Goal: Task Accomplishment & Management: Complete application form

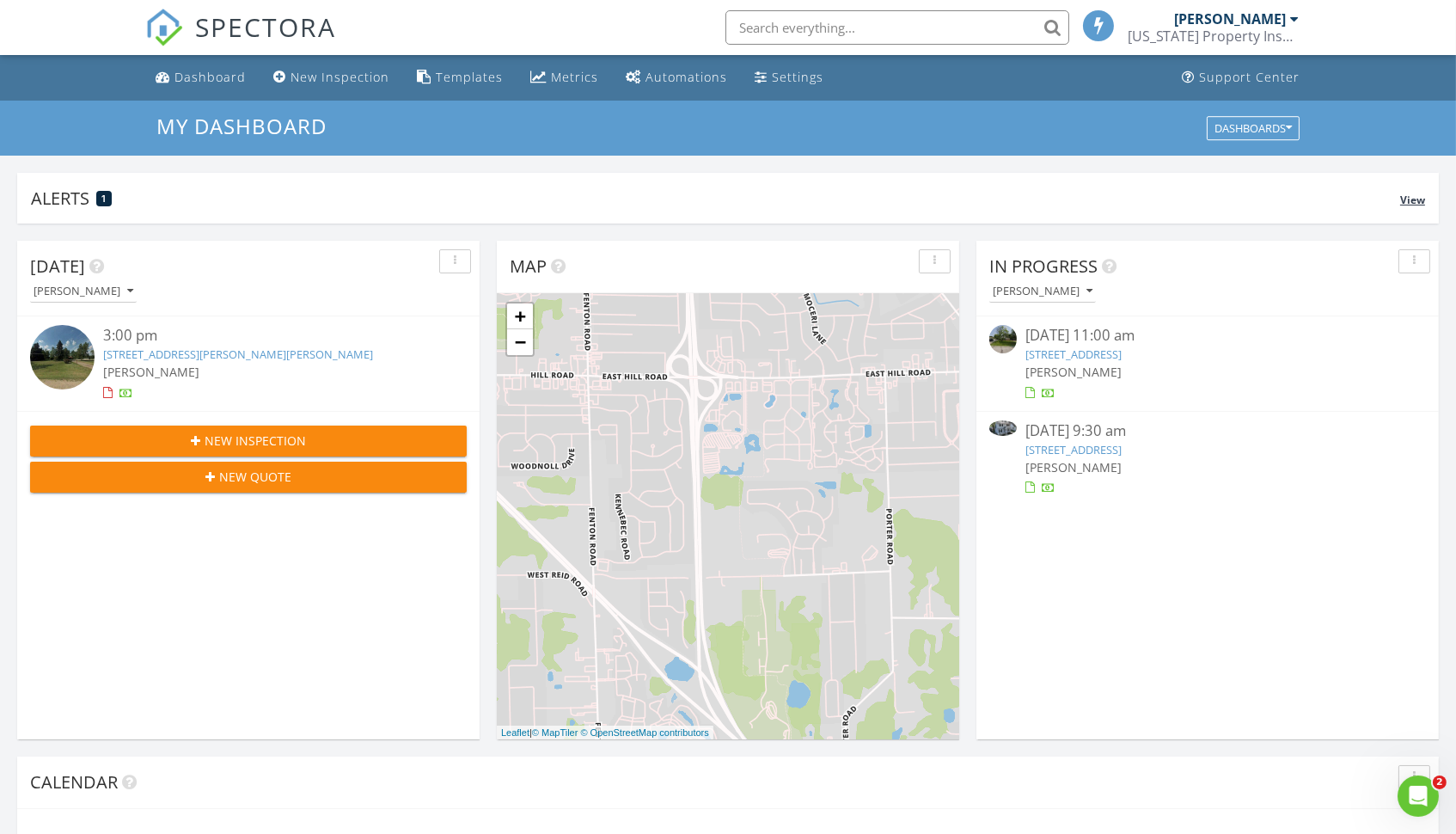
scroll to position [1565, 1457]
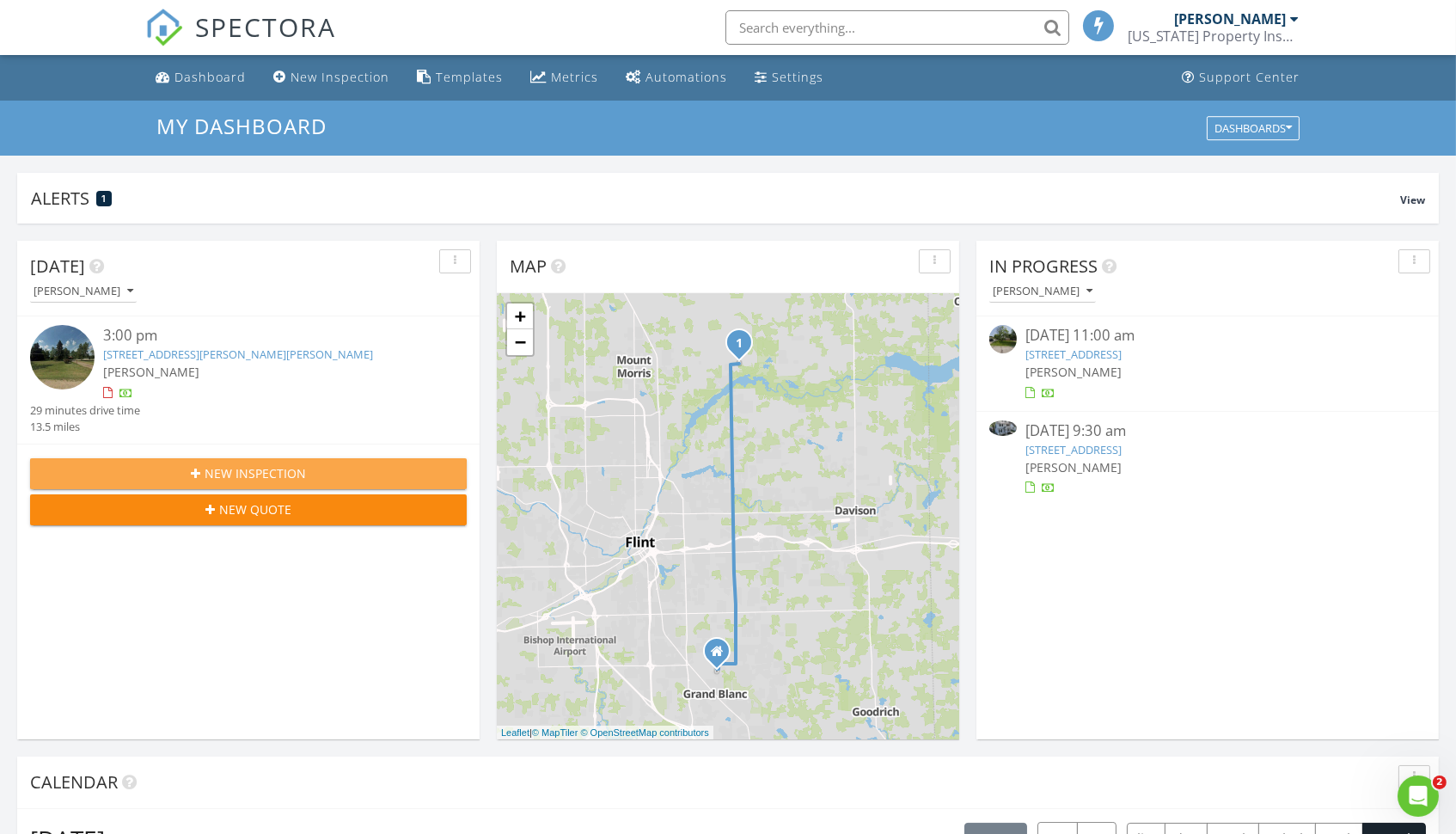
click at [254, 469] on span "New Inspection" at bounding box center [255, 472] width 102 height 18
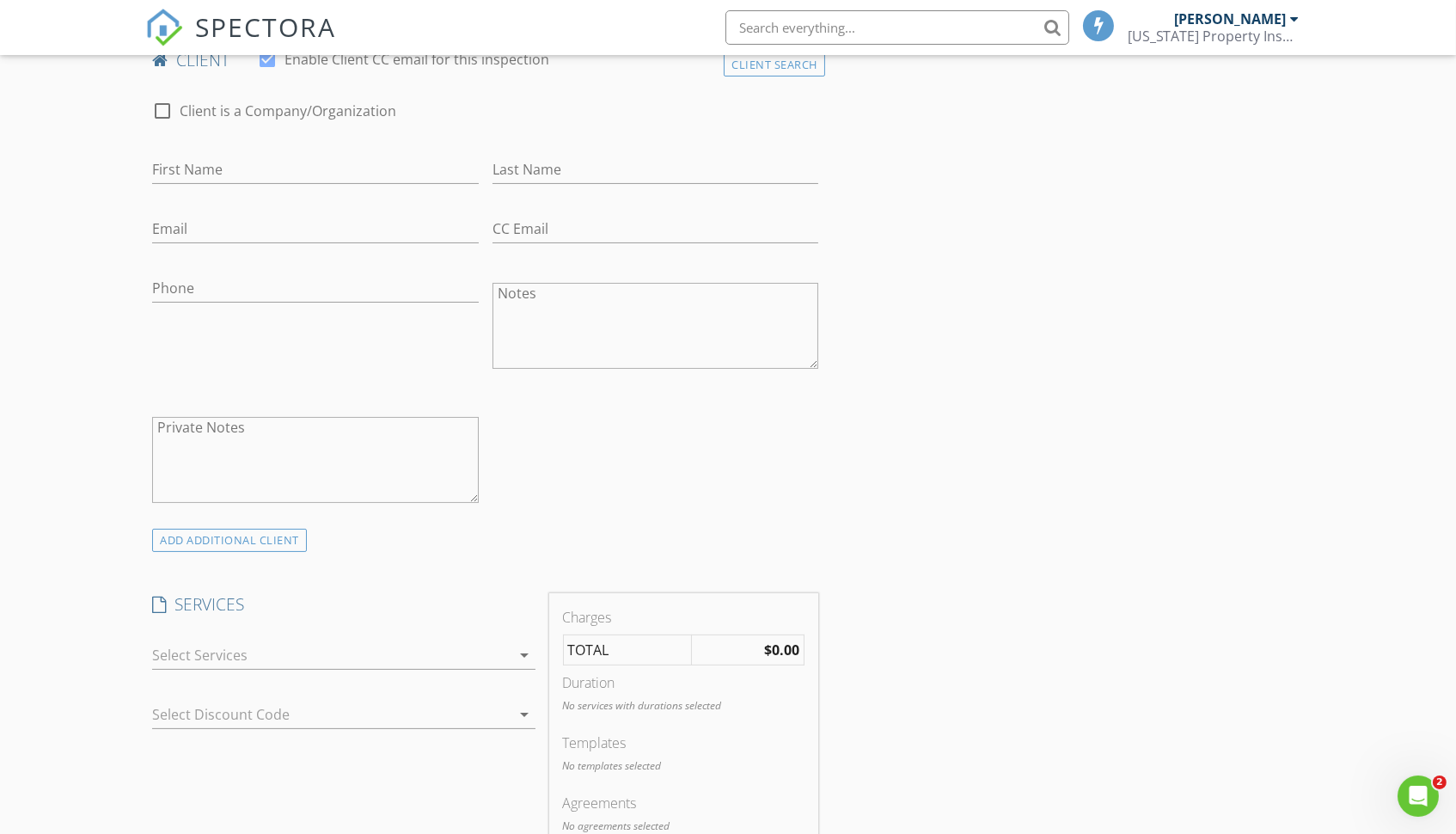
scroll to position [551, 0]
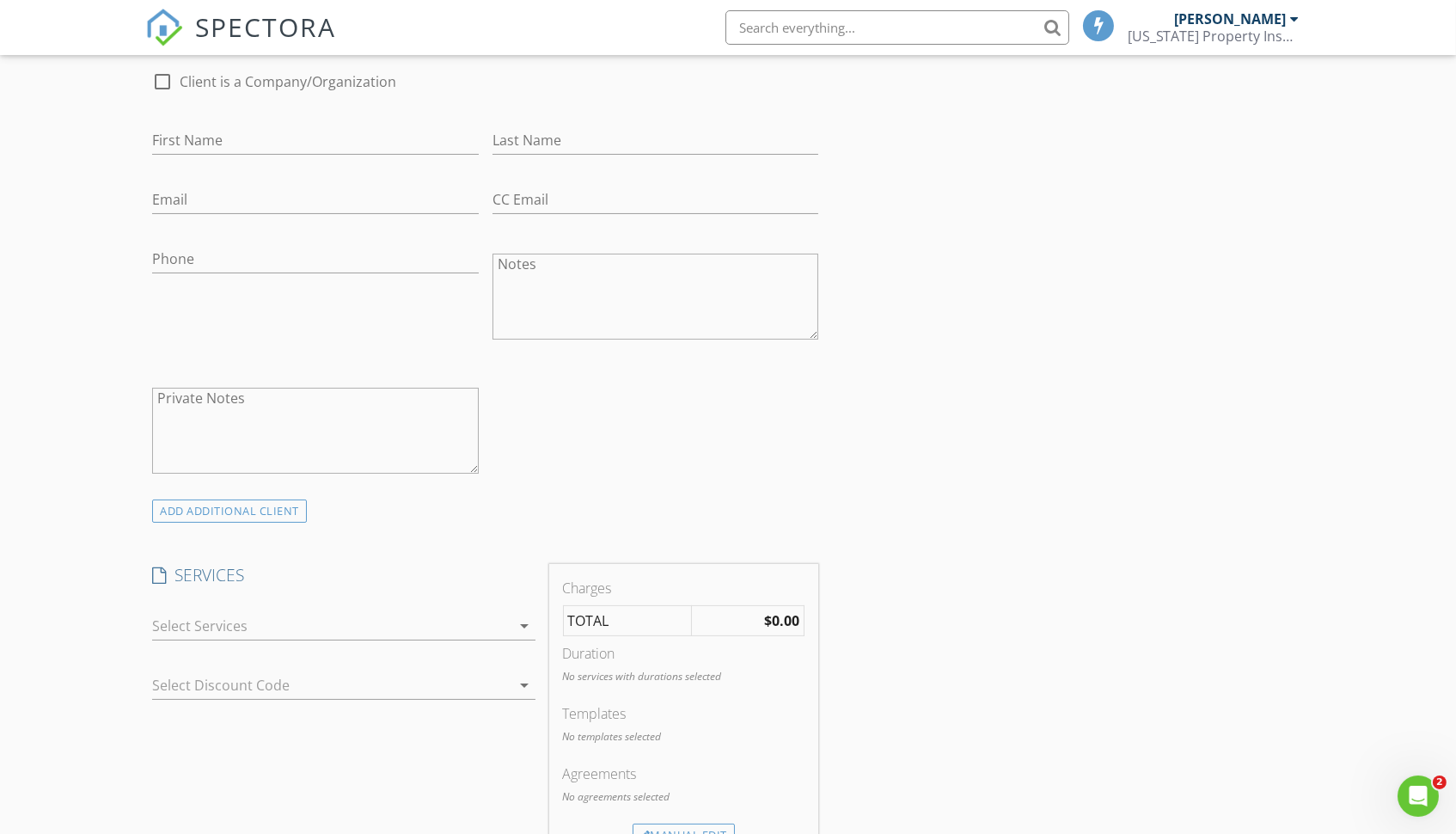
click at [216, 627] on div at bounding box center [331, 626] width 359 height 28
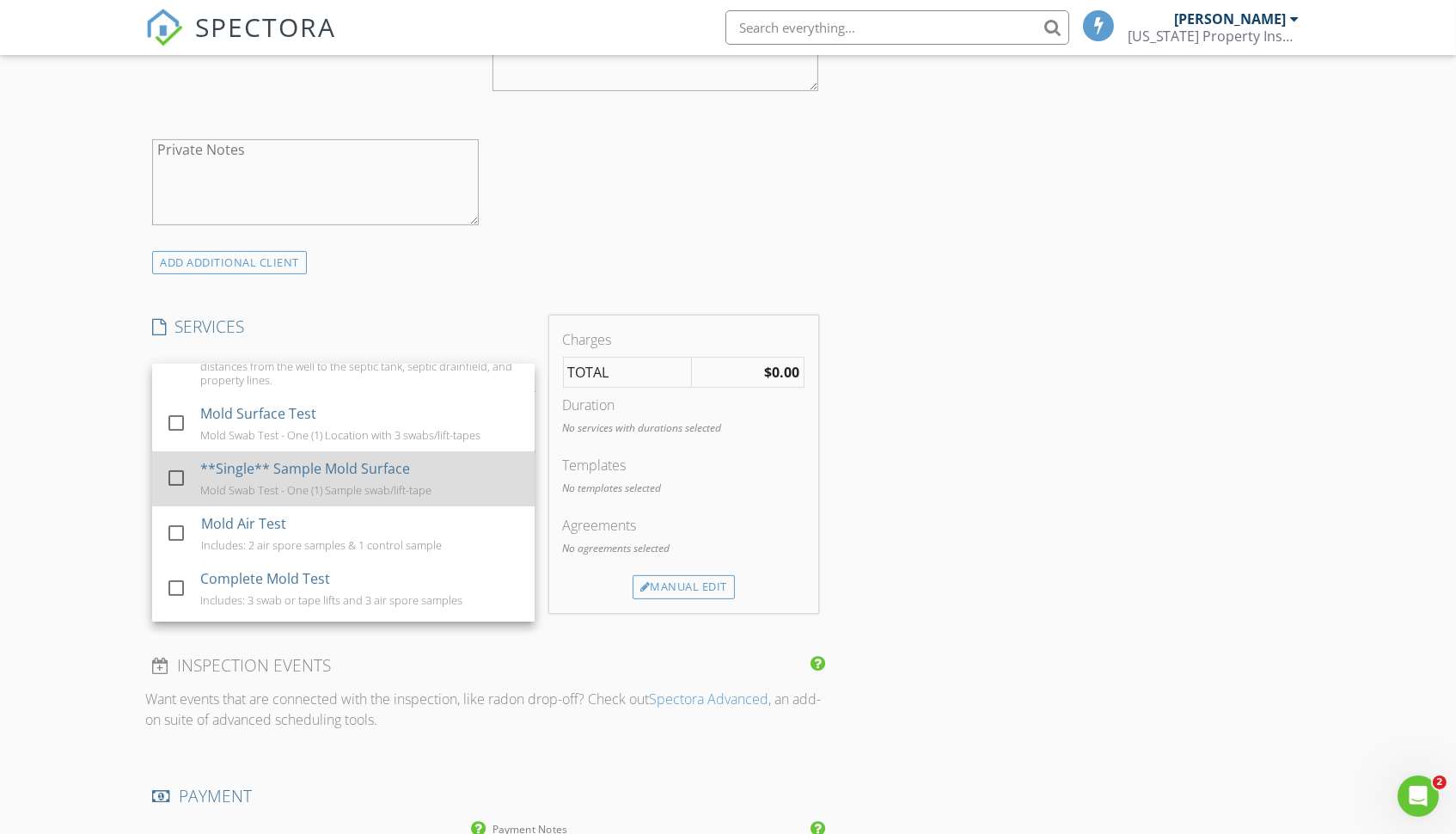
scroll to position [871, 0]
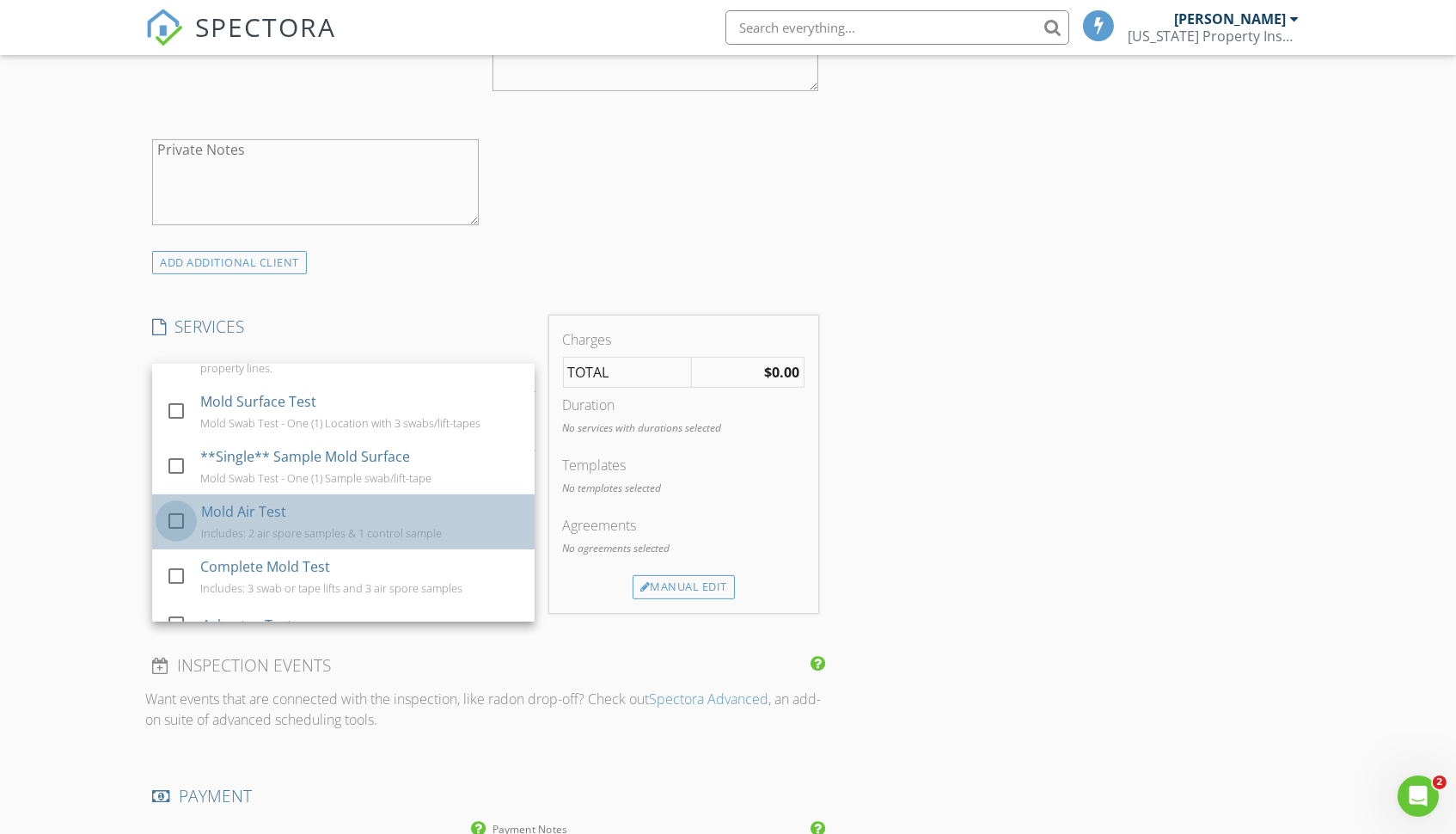
click at [172, 506] on div at bounding box center [175, 520] width 29 height 29
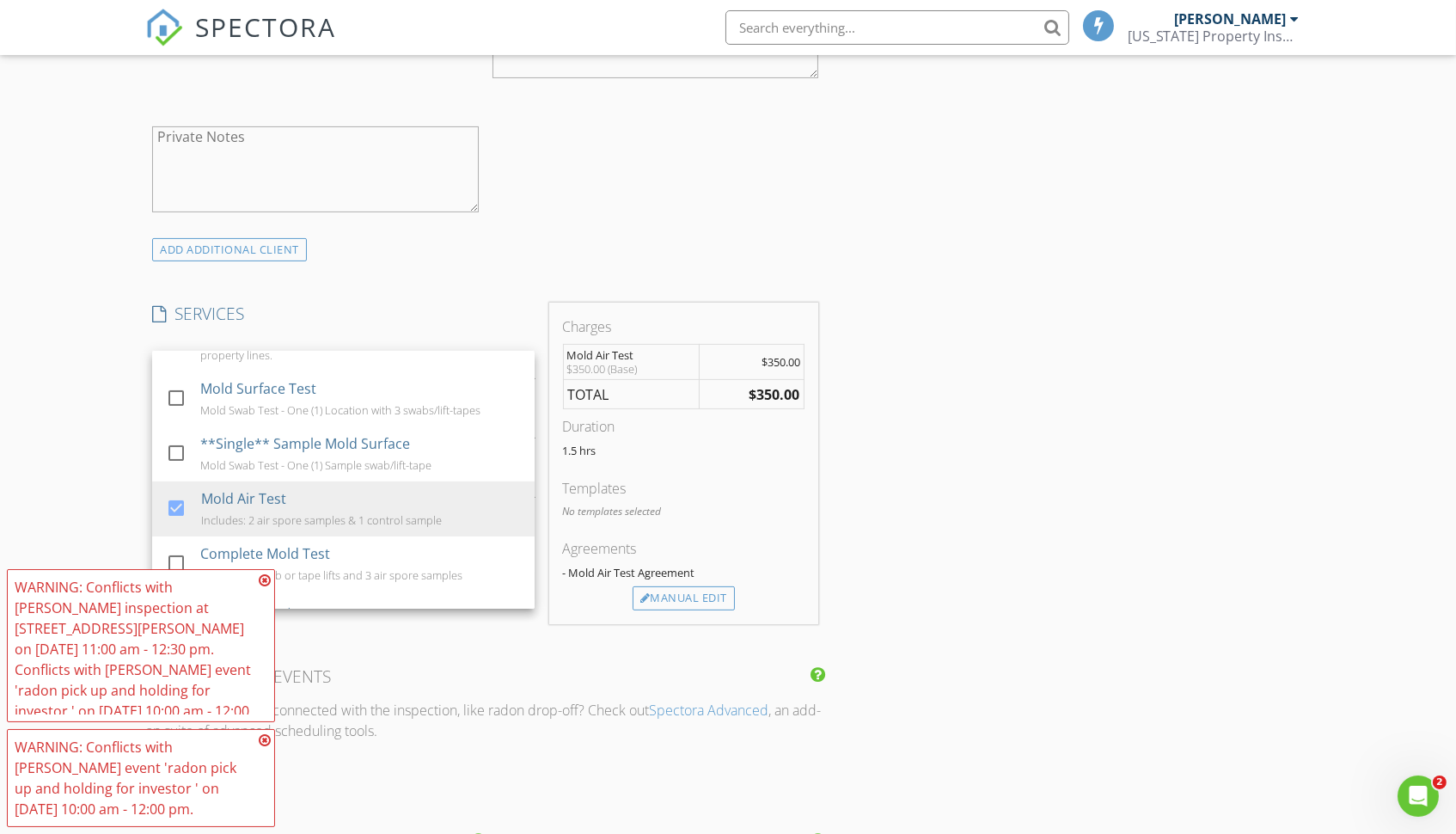
scroll to position [841, 0]
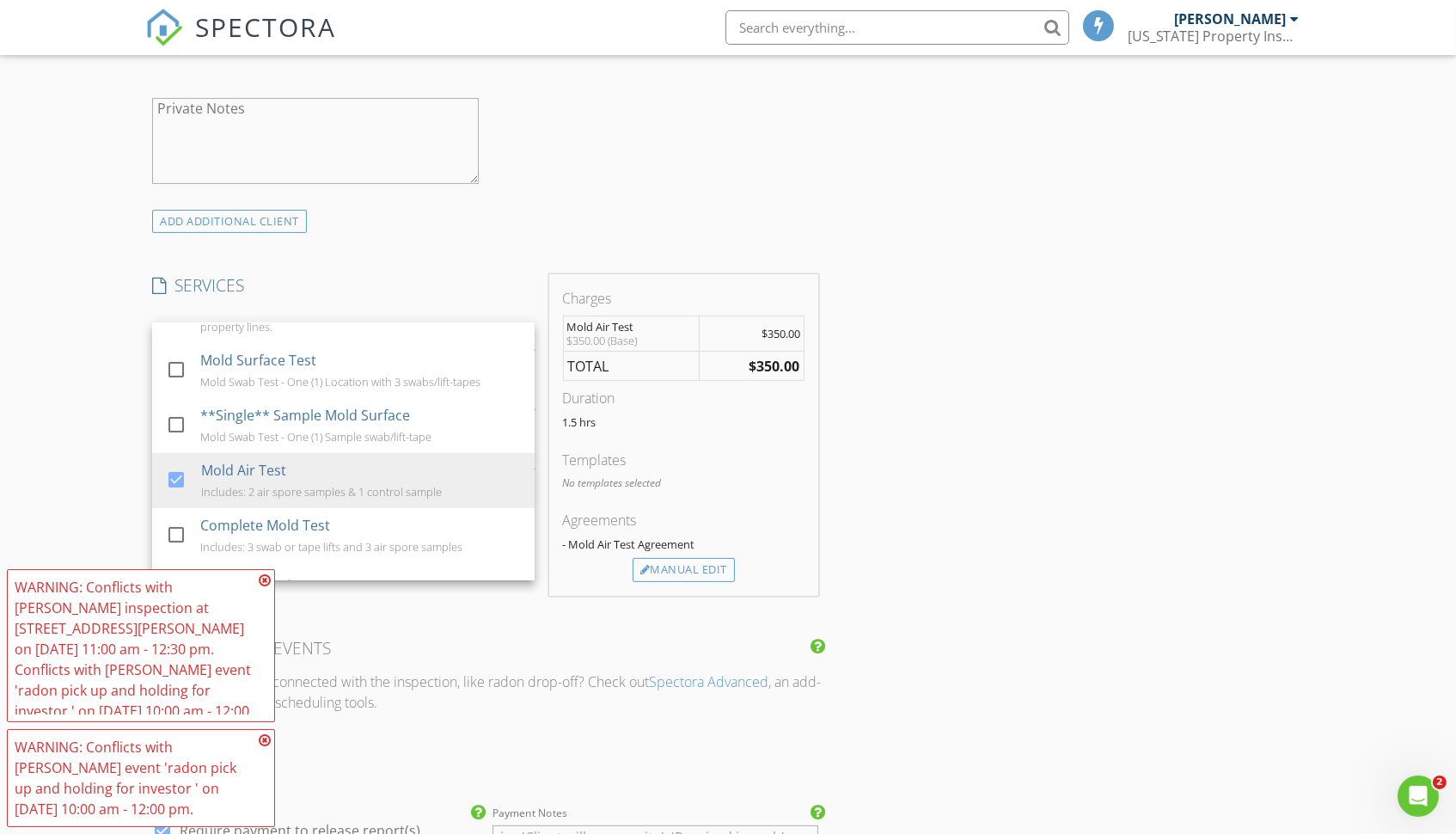
click at [958, 308] on div "INSPECTOR(S) check_box Kevin Cave PRIMARY Kevin Cave arrow_drop_down check_box_…" at bounding box center [728, 634] width 1165 height 2550
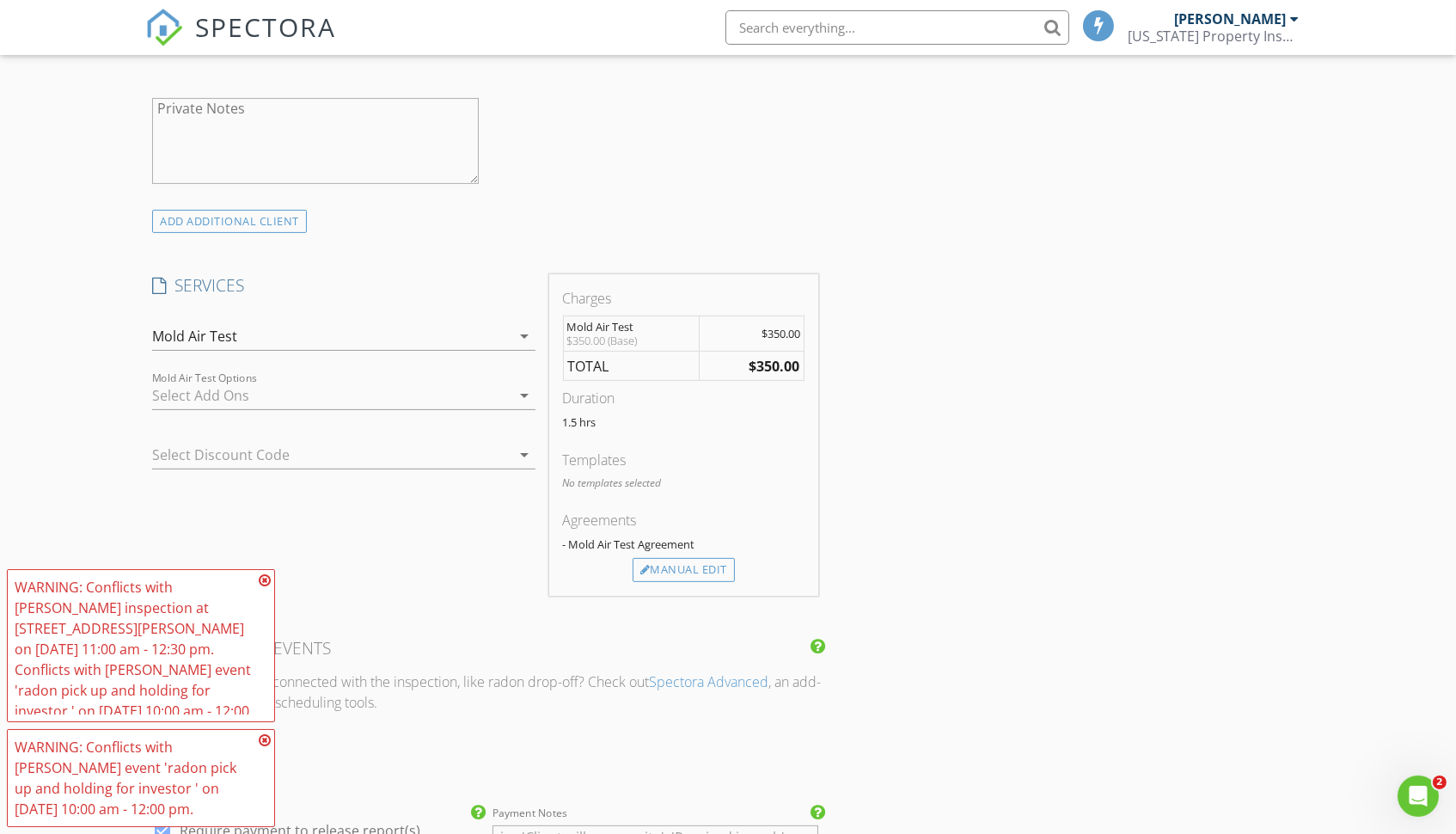
click at [474, 443] on div at bounding box center [319, 455] width 335 height 28
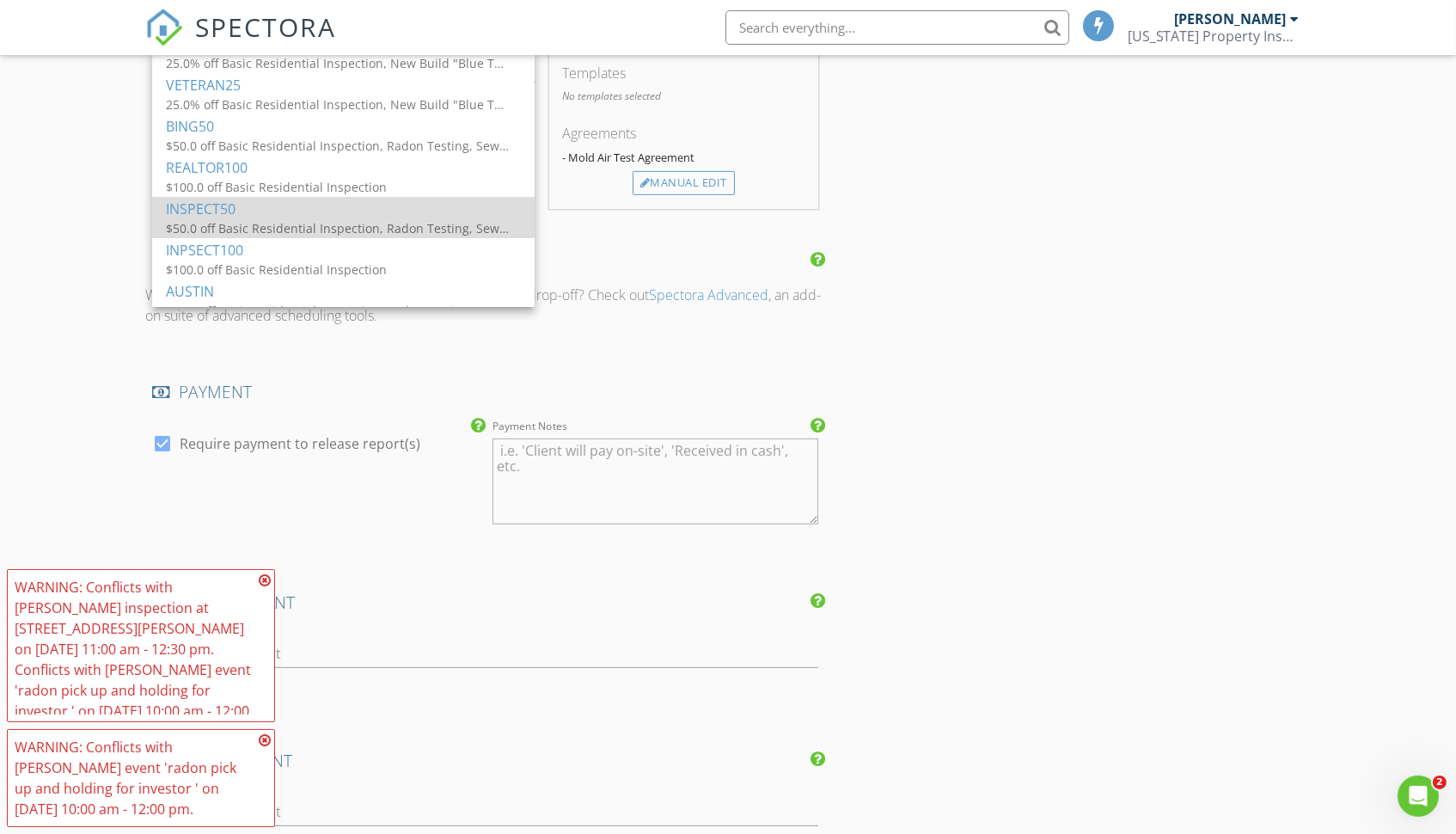
scroll to position [307, 0]
click at [1012, 255] on div "INSPECTOR(S) check_box Kevin Cave PRIMARY Kevin Cave arrow_drop_down check_box_…" at bounding box center [728, 247] width 1165 height 2550
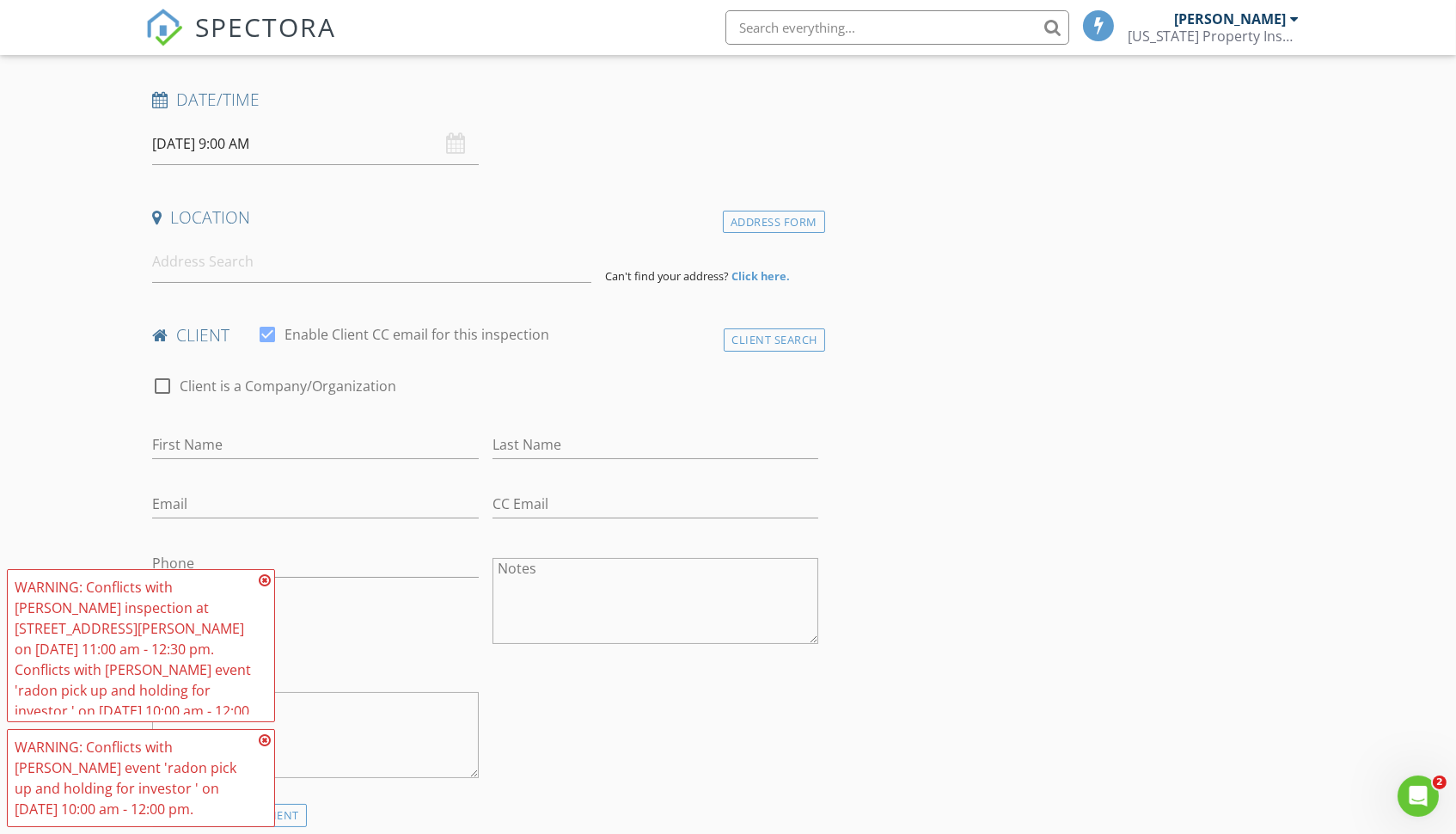
scroll to position [225, 0]
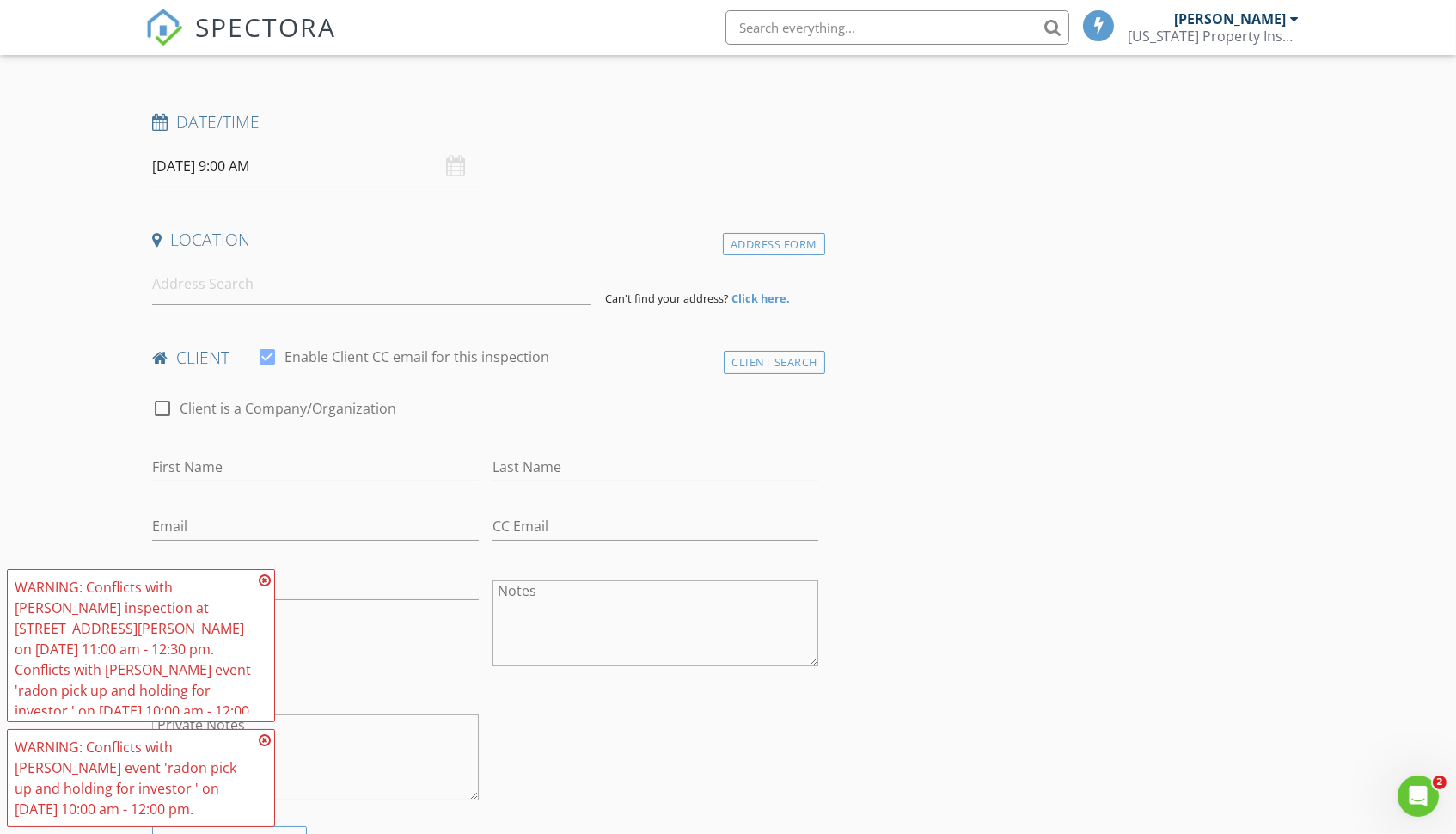
click at [266, 578] on icon at bounding box center [265, 580] width 12 height 14
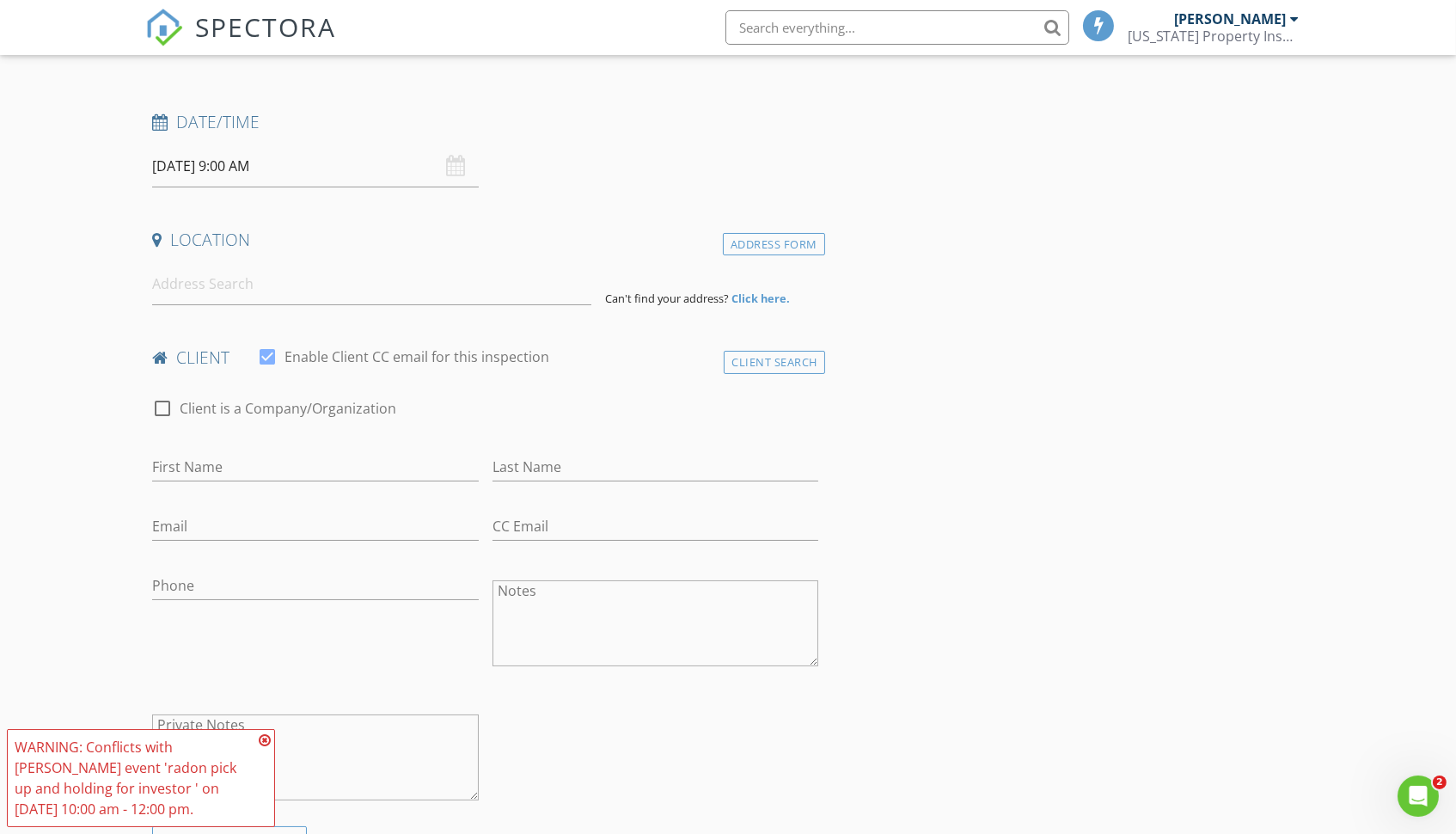
click at [267, 745] on icon at bounding box center [265, 740] width 12 height 14
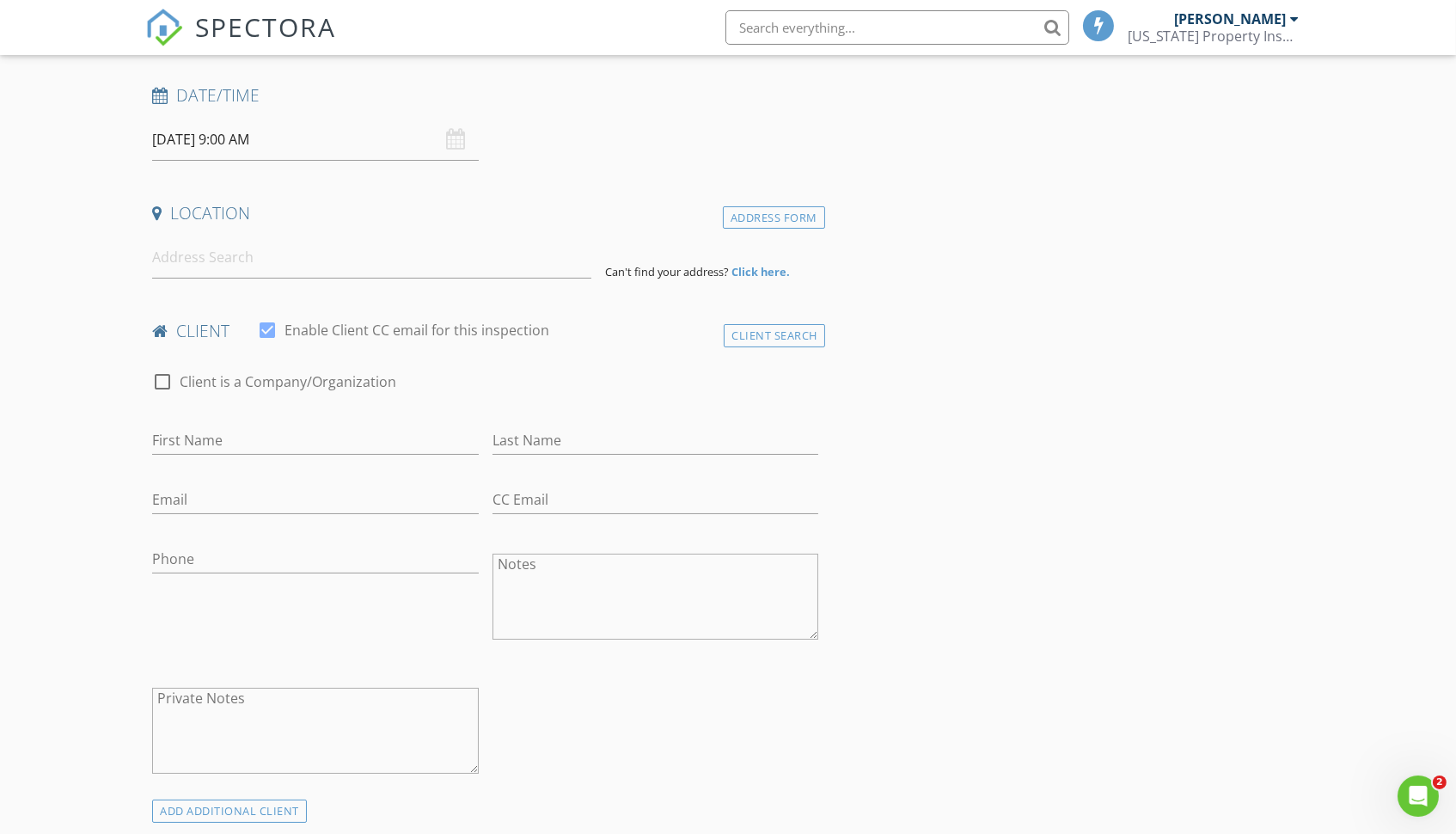
scroll to position [253, 0]
click at [193, 236] on input at bounding box center [371, 255] width 439 height 42
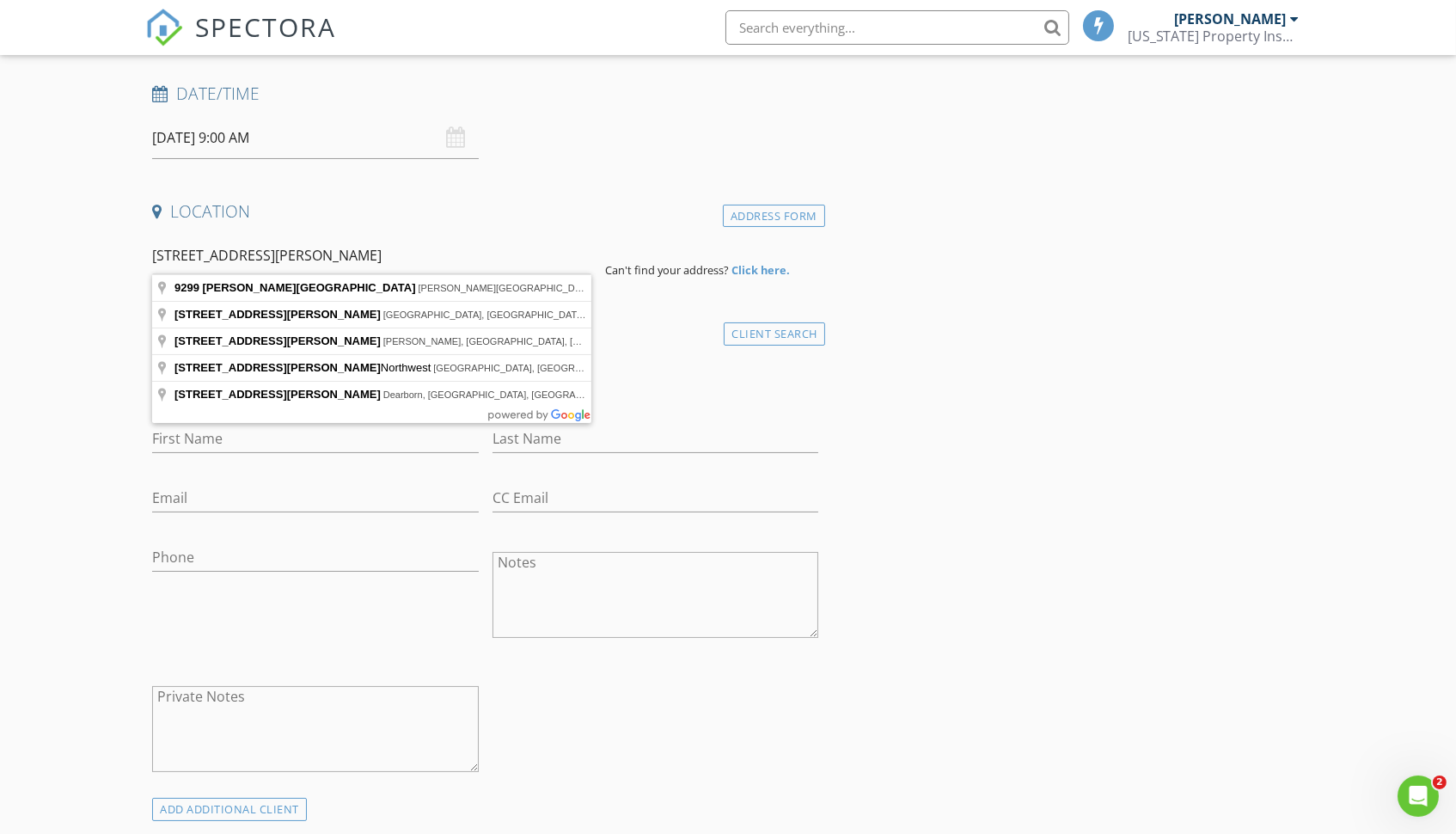
type input "9299 Miller Road, Swartz Creek, MI, USA"
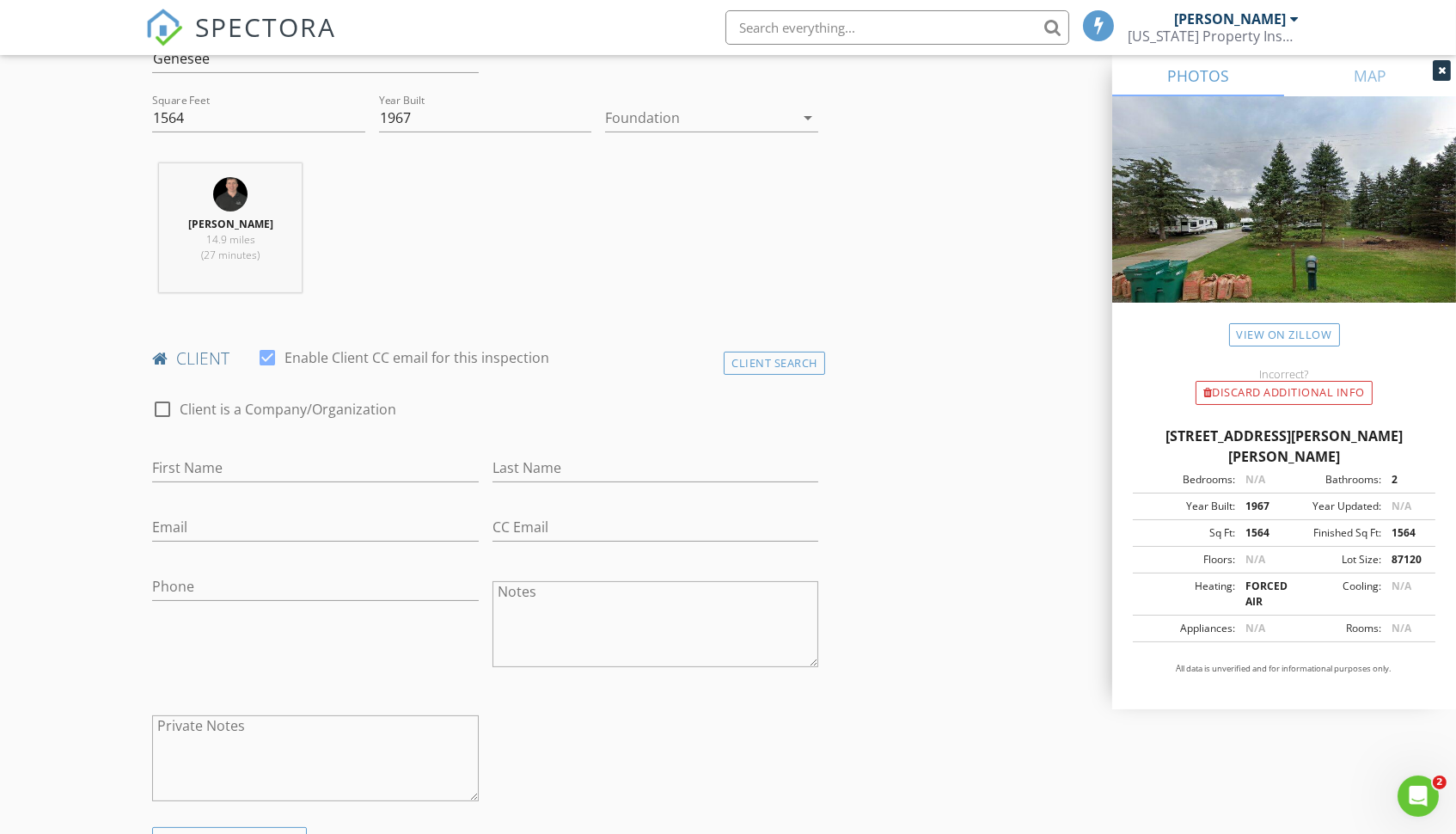
scroll to position [594, 0]
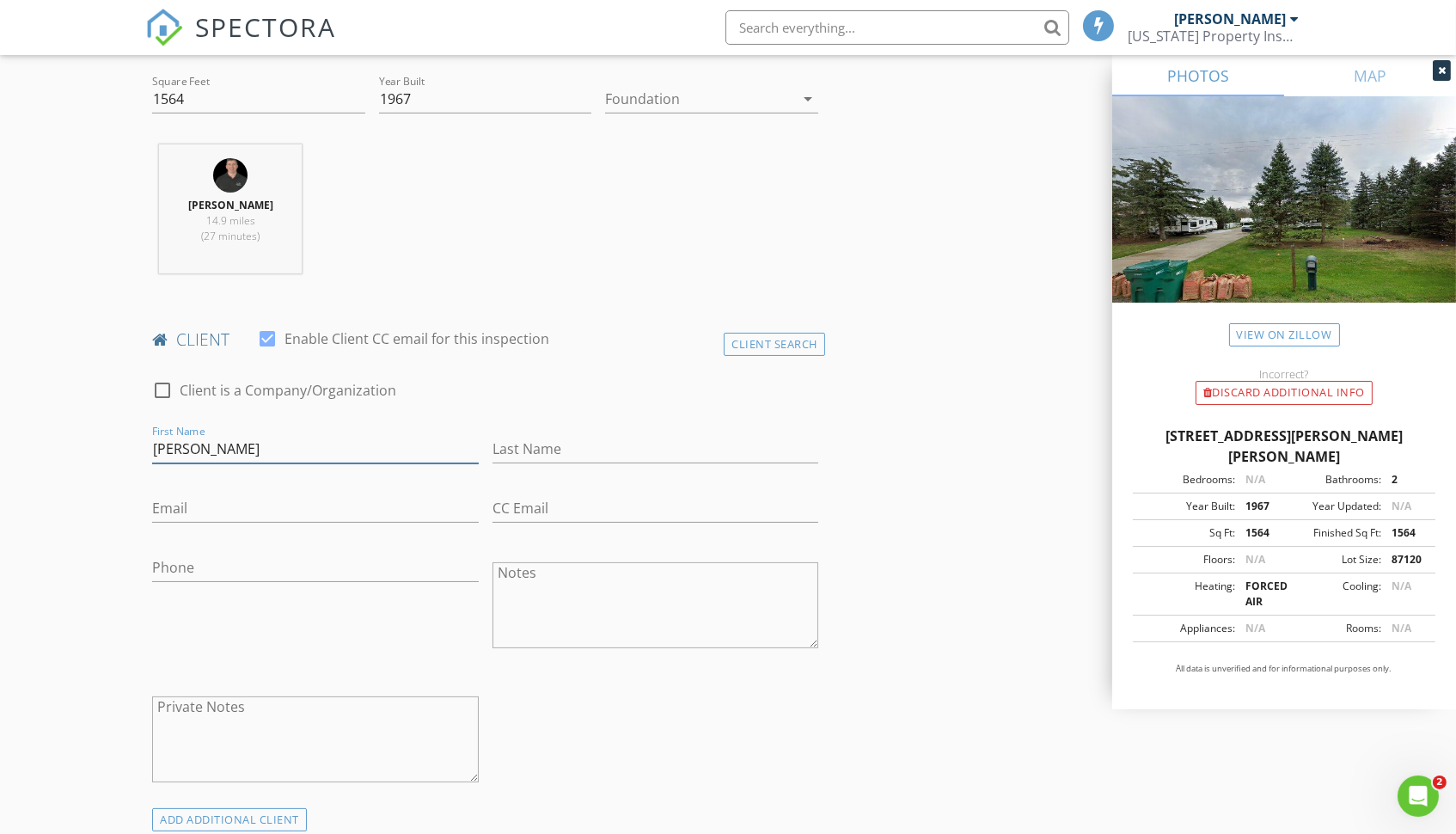
type input "Terry"
type input "Bruce"
type input "terrybruce71@gmail.com"
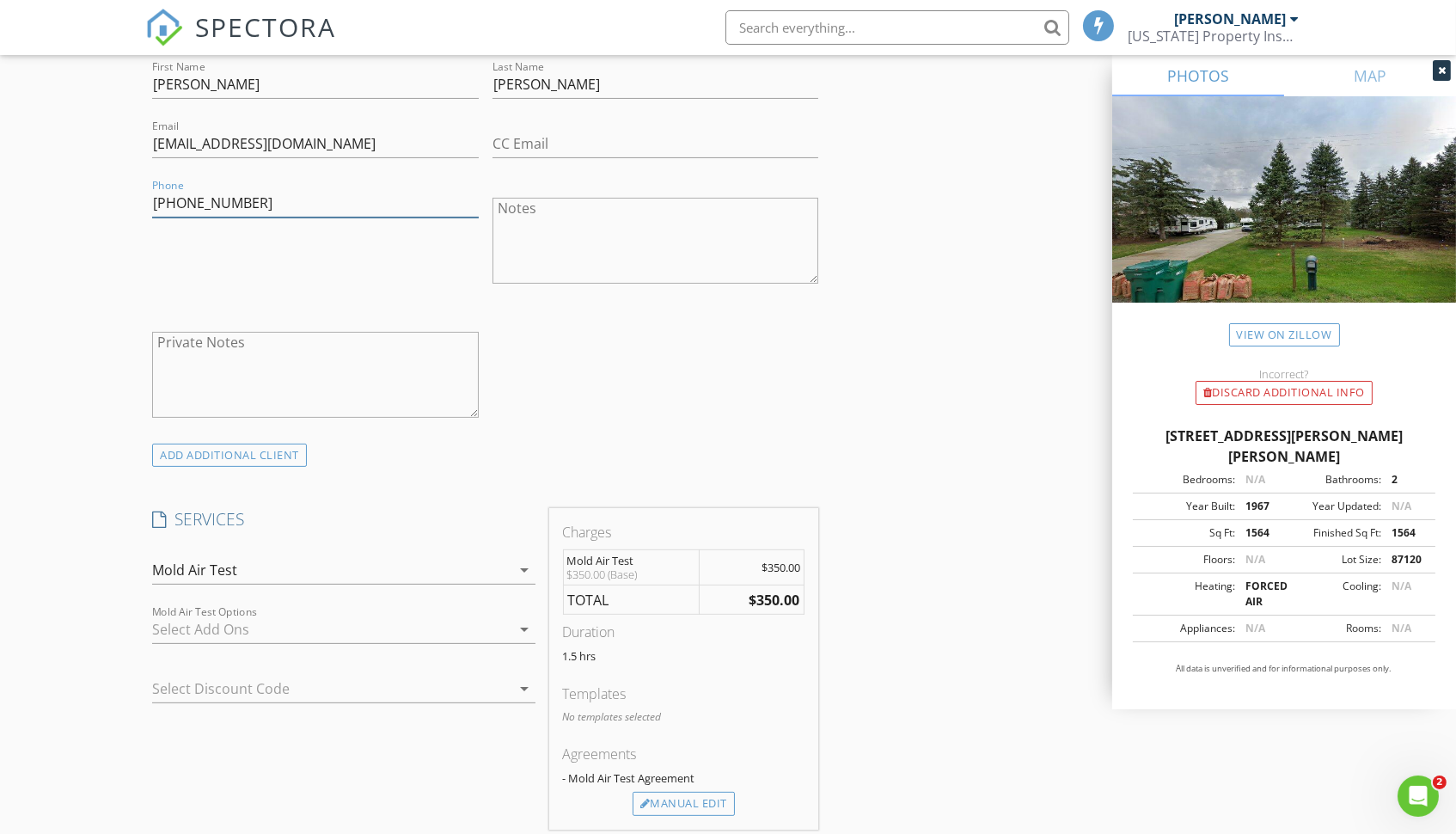
scroll to position [980, 0]
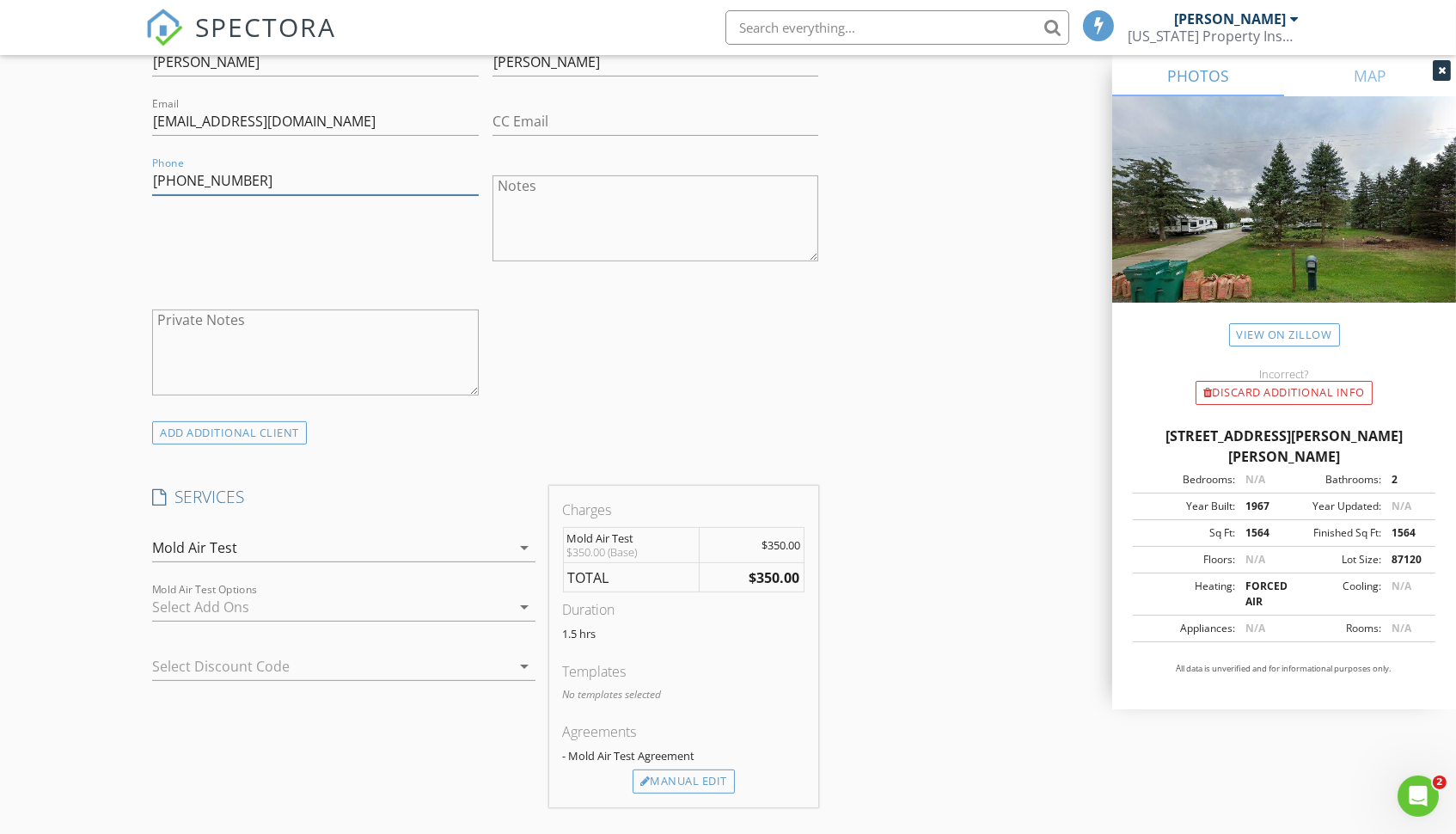
type input "810-869-2598"
click at [758, 338] on div "check_box_outline_blank Client is a Company/Organization First Name Terry Last …" at bounding box center [486, 198] width 680 height 445
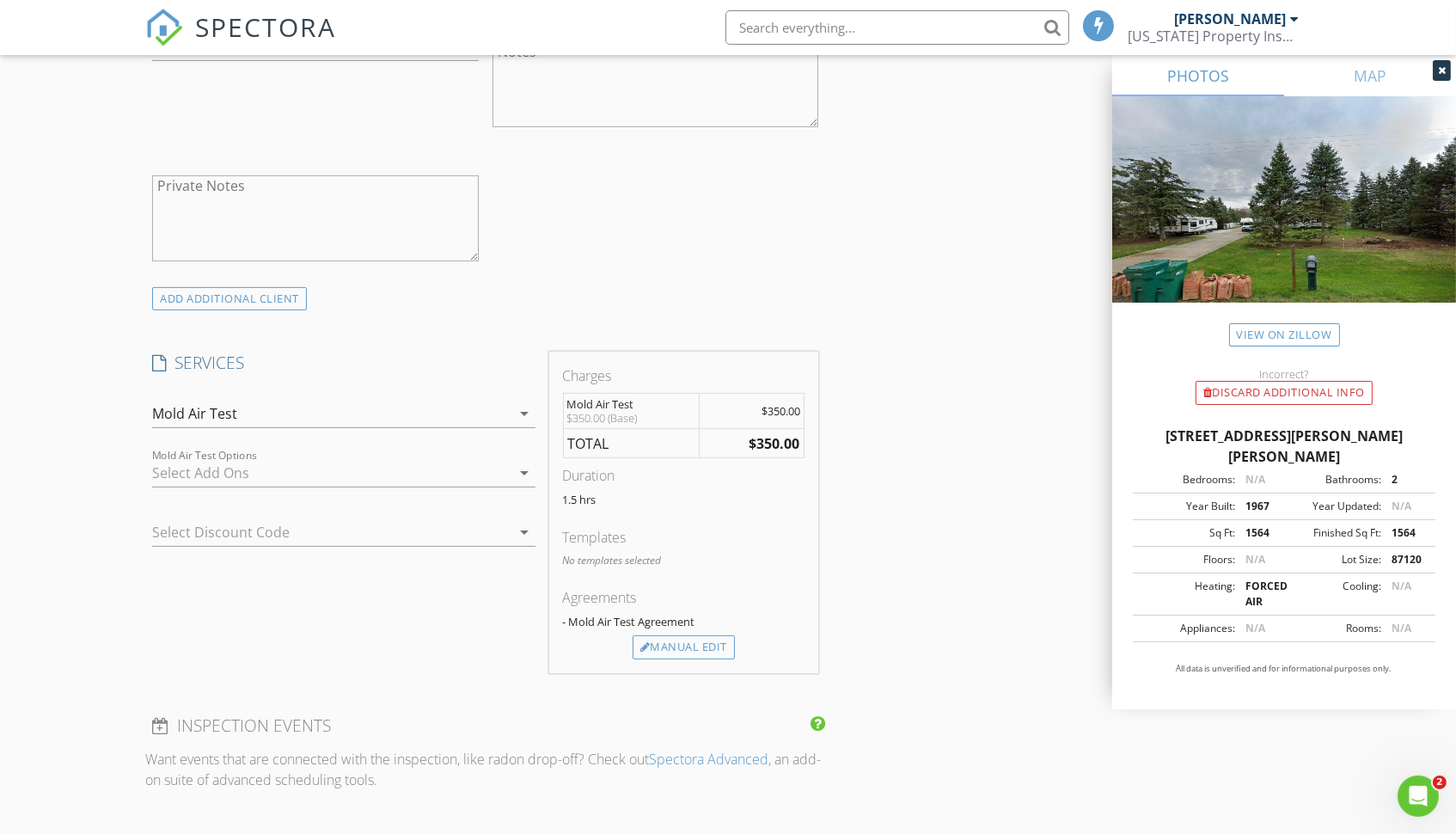
scroll to position [1115, 0]
click at [214, 468] on div at bounding box center [331, 472] width 359 height 28
click at [803, 312] on div "INSPECTOR(S) check_box Kevin Cave PRIMARY Kevin Cave arrow_drop_down check_box_…" at bounding box center [486, 485] width 680 height 2801
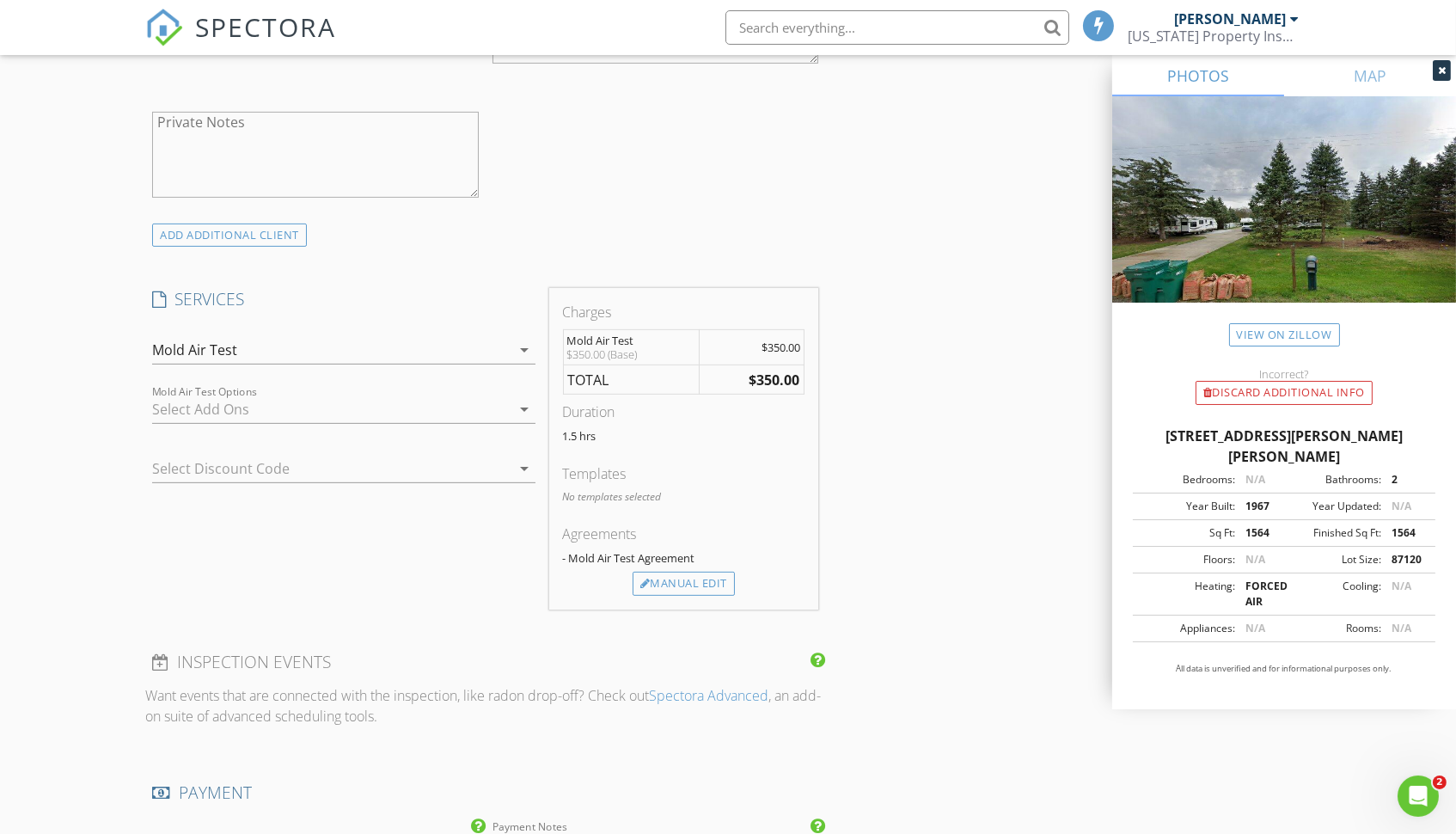
scroll to position [1189, 0]
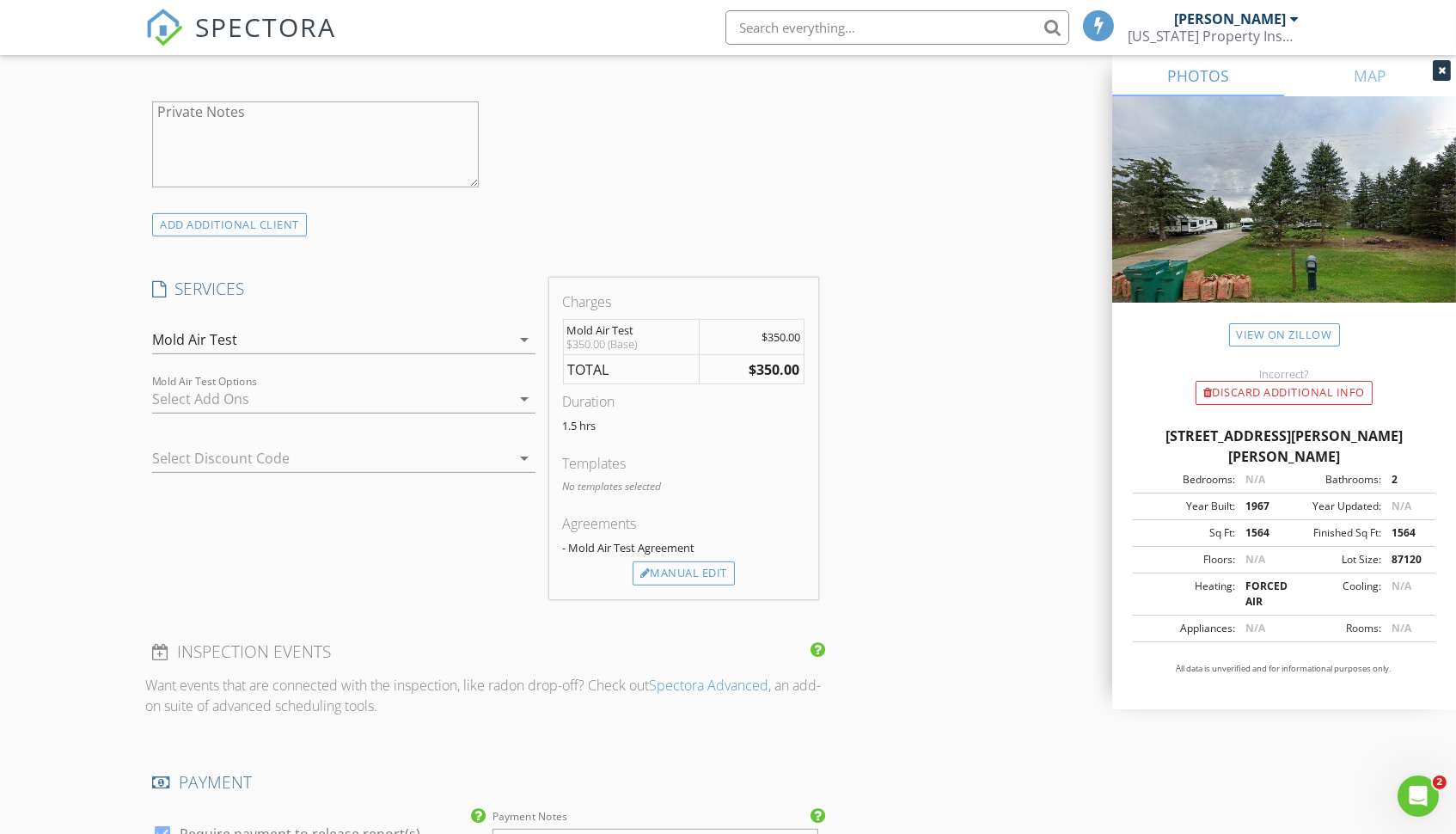
click at [448, 394] on div at bounding box center [331, 399] width 359 height 28
click at [979, 229] on div "INSPECTOR(S) check_box Kevin Cave PRIMARY Kevin Cave arrow_drop_down check_box_…" at bounding box center [728, 461] width 1165 height 2902
click at [493, 454] on div at bounding box center [501, 458] width 21 height 21
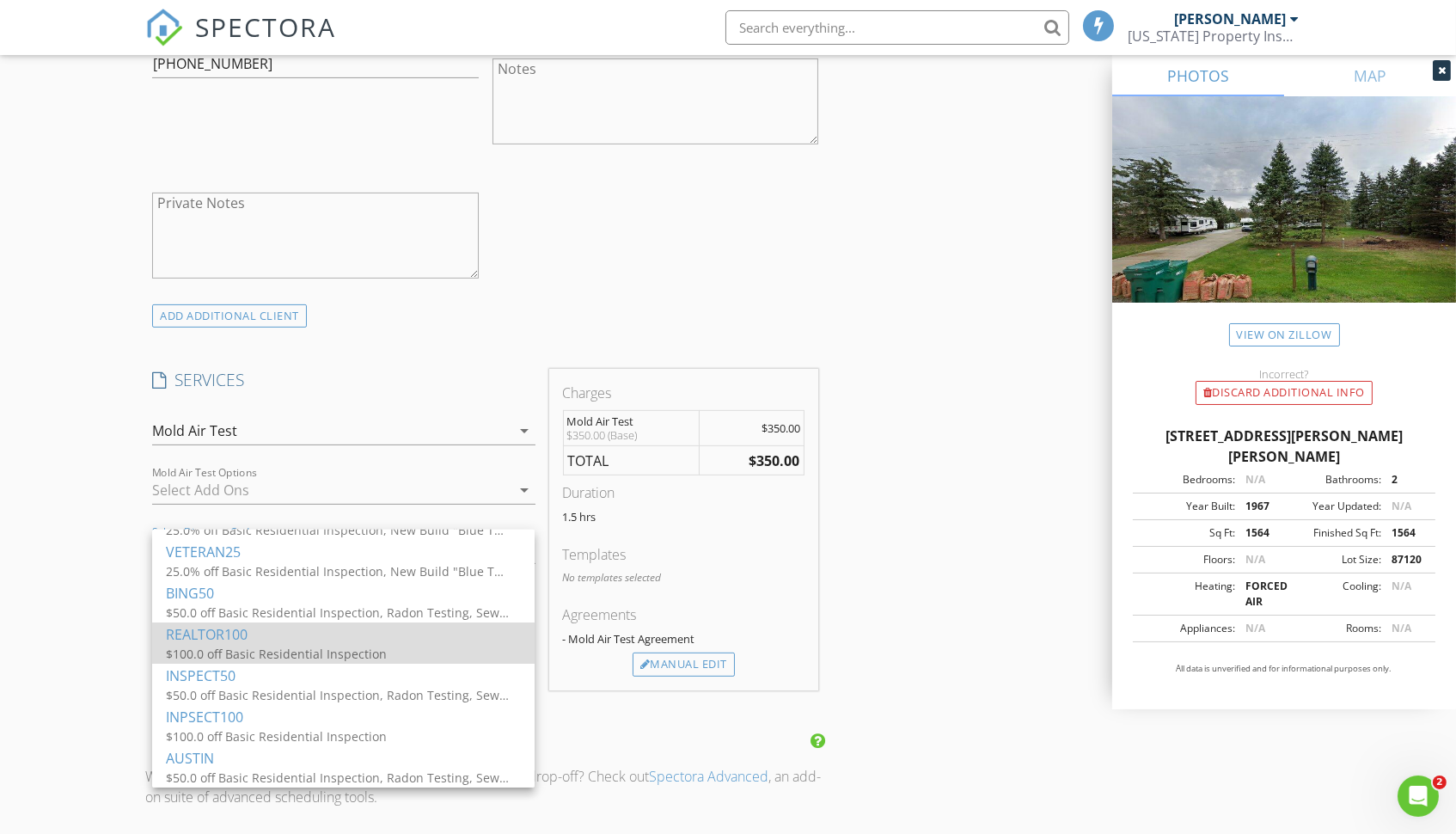
scroll to position [319, 0]
click at [85, 505] on div "New Inspection Click here to use the New Order Form INSPECTOR(S) check_box Kevi…" at bounding box center [728, 524] width 1456 height 3042
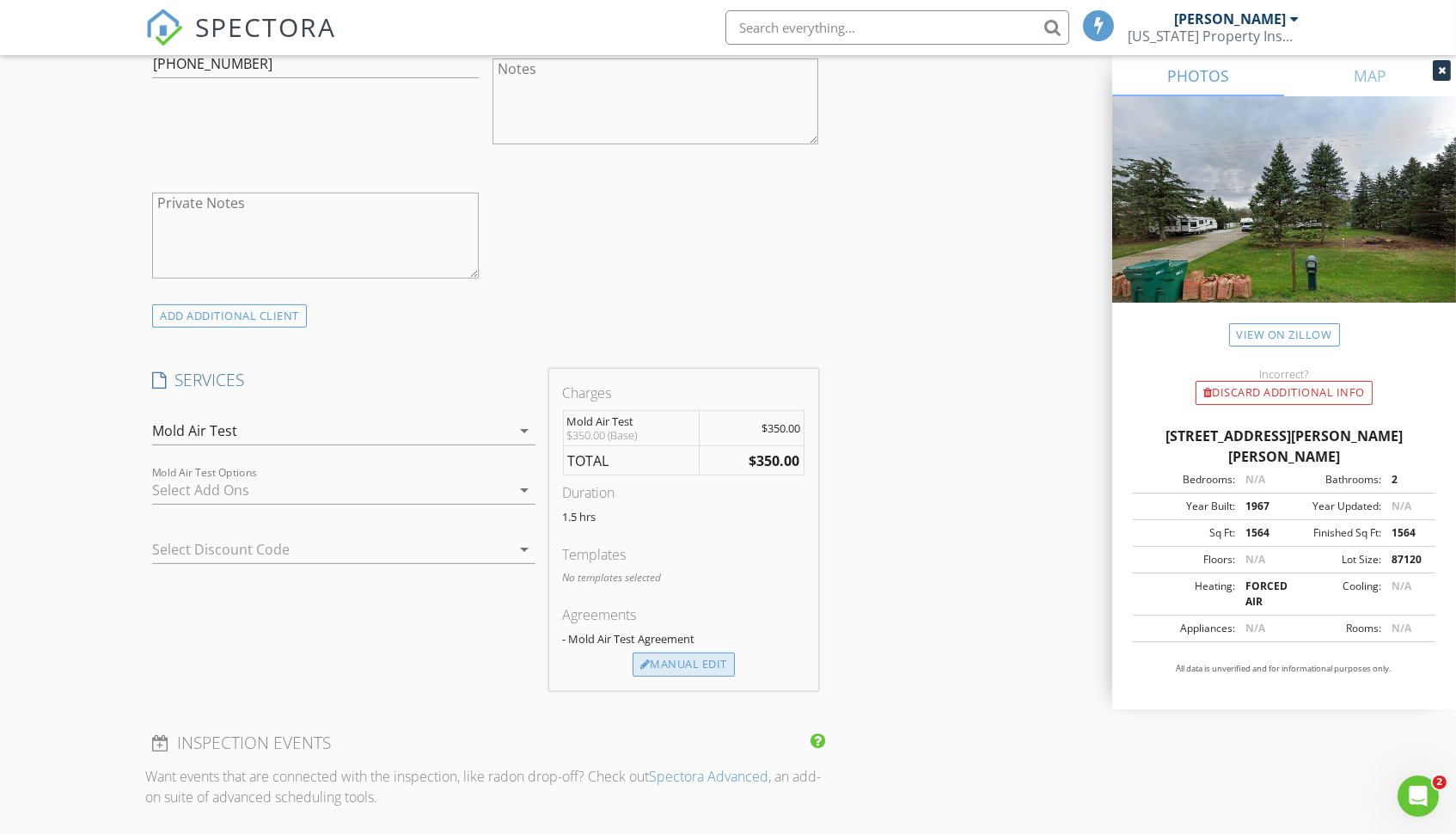
click at [692, 652] on div "Manual Edit" at bounding box center [684, 664] width 103 height 24
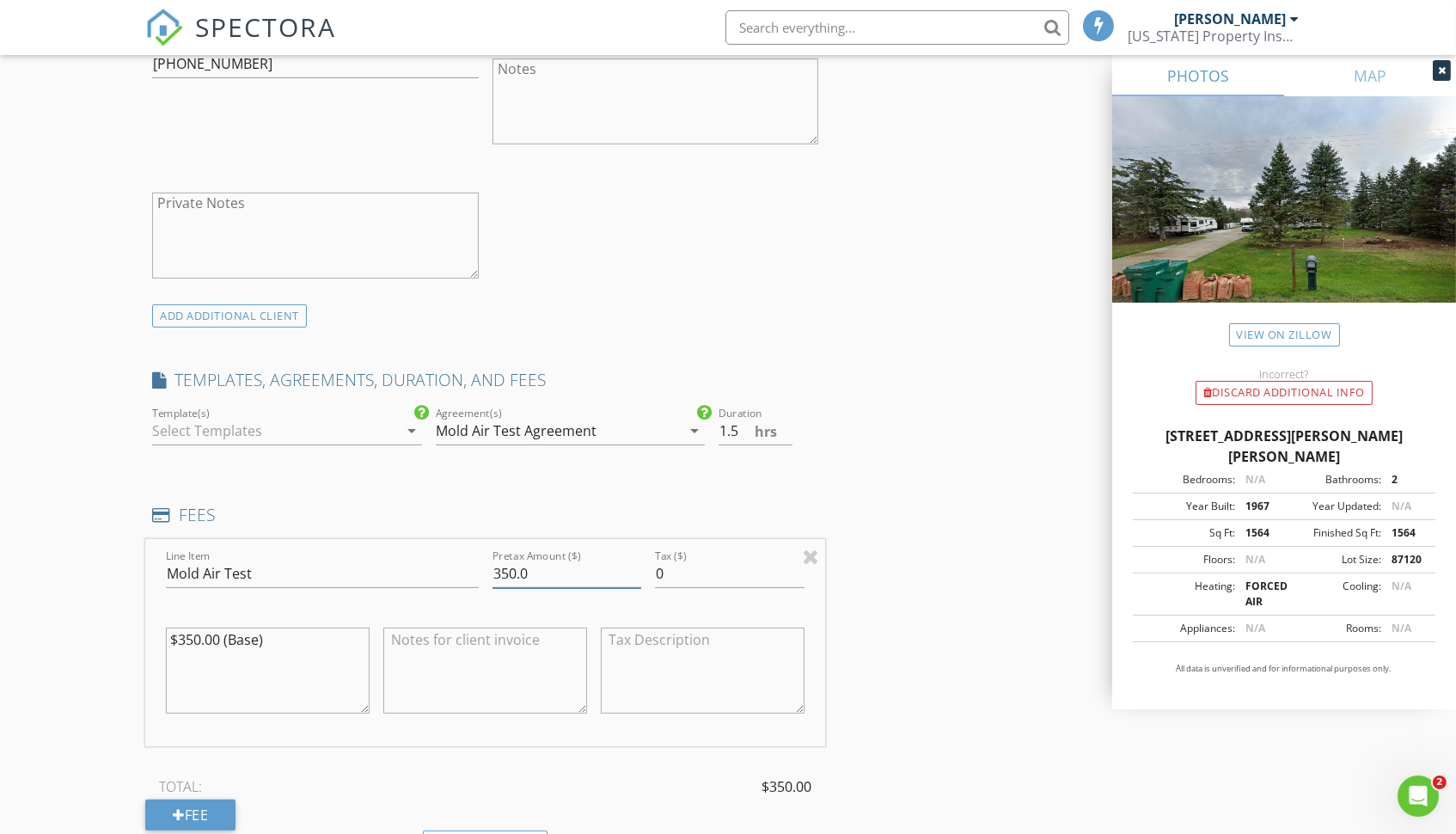
click at [511, 559] on input "350.0" at bounding box center [568, 573] width 149 height 28
type input "300.0"
click at [299, 634] on textarea "$350.00 (Base)" at bounding box center [268, 670] width 204 height 86
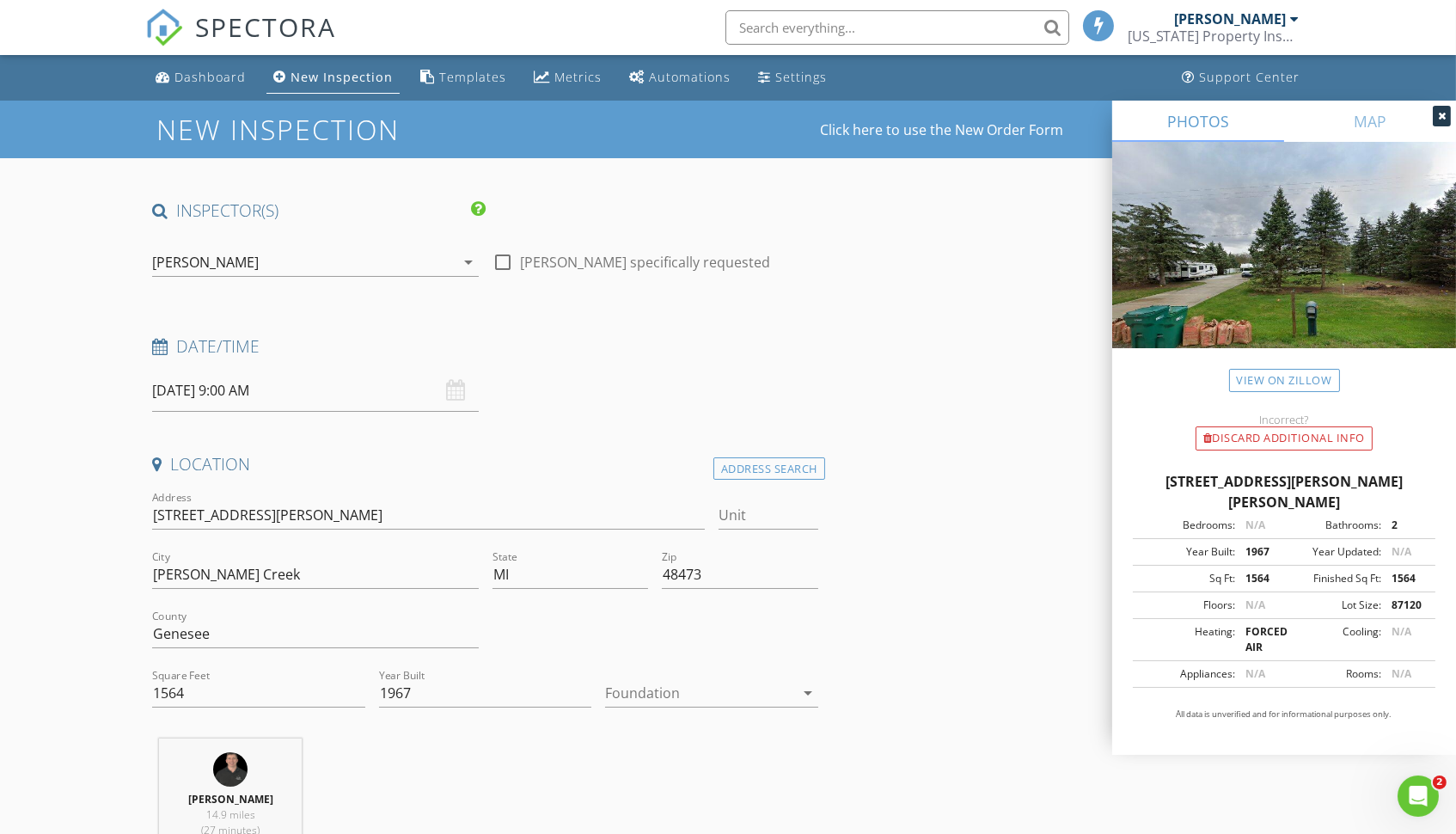
scroll to position [0, 0]
type textarea "$350.00 (Base) -$50 Military Discount"
click at [277, 384] on input "08/29/2025 9:00 AM" at bounding box center [315, 390] width 326 height 42
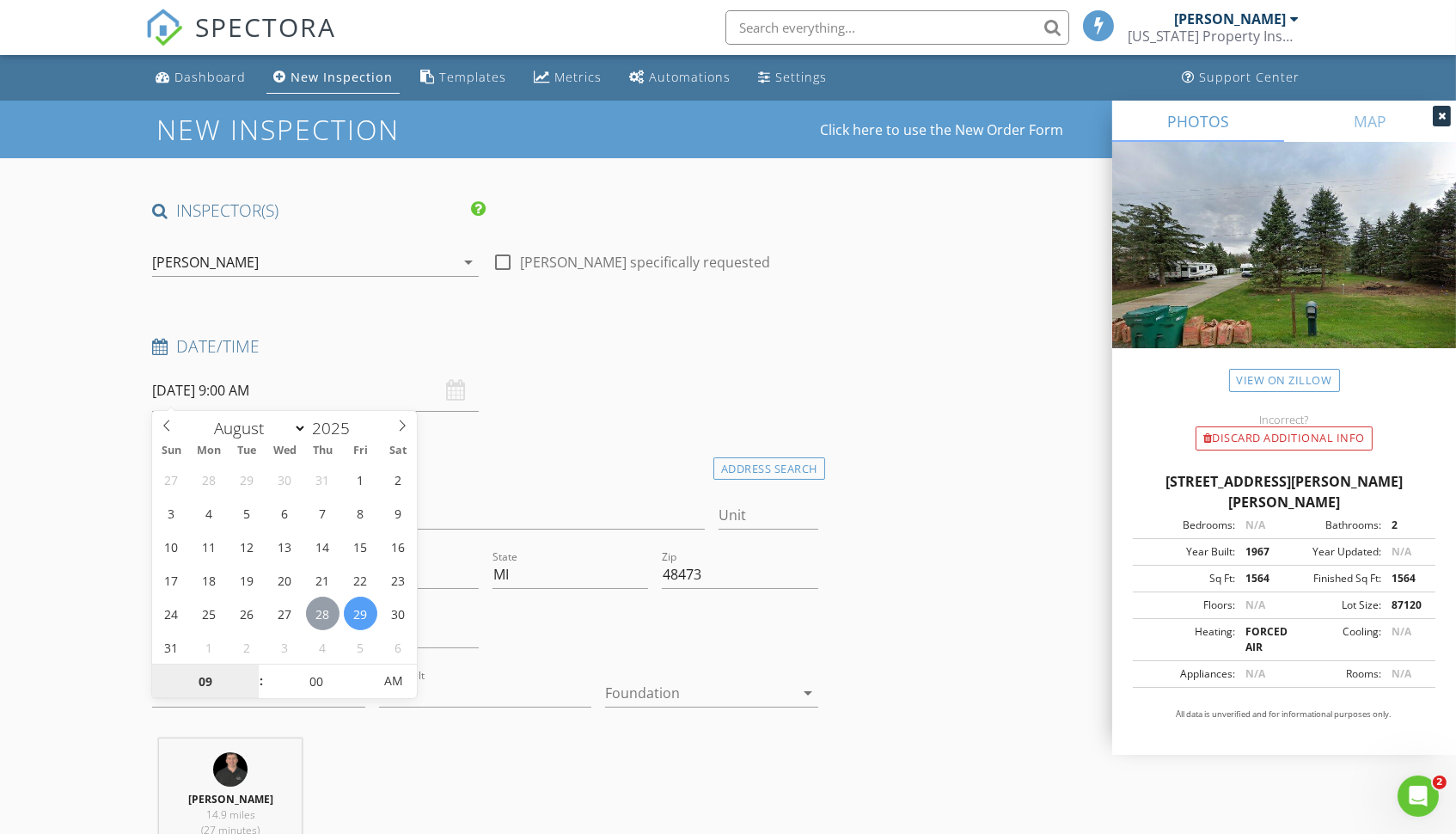
type input "08/28/2025 9:00 AM"
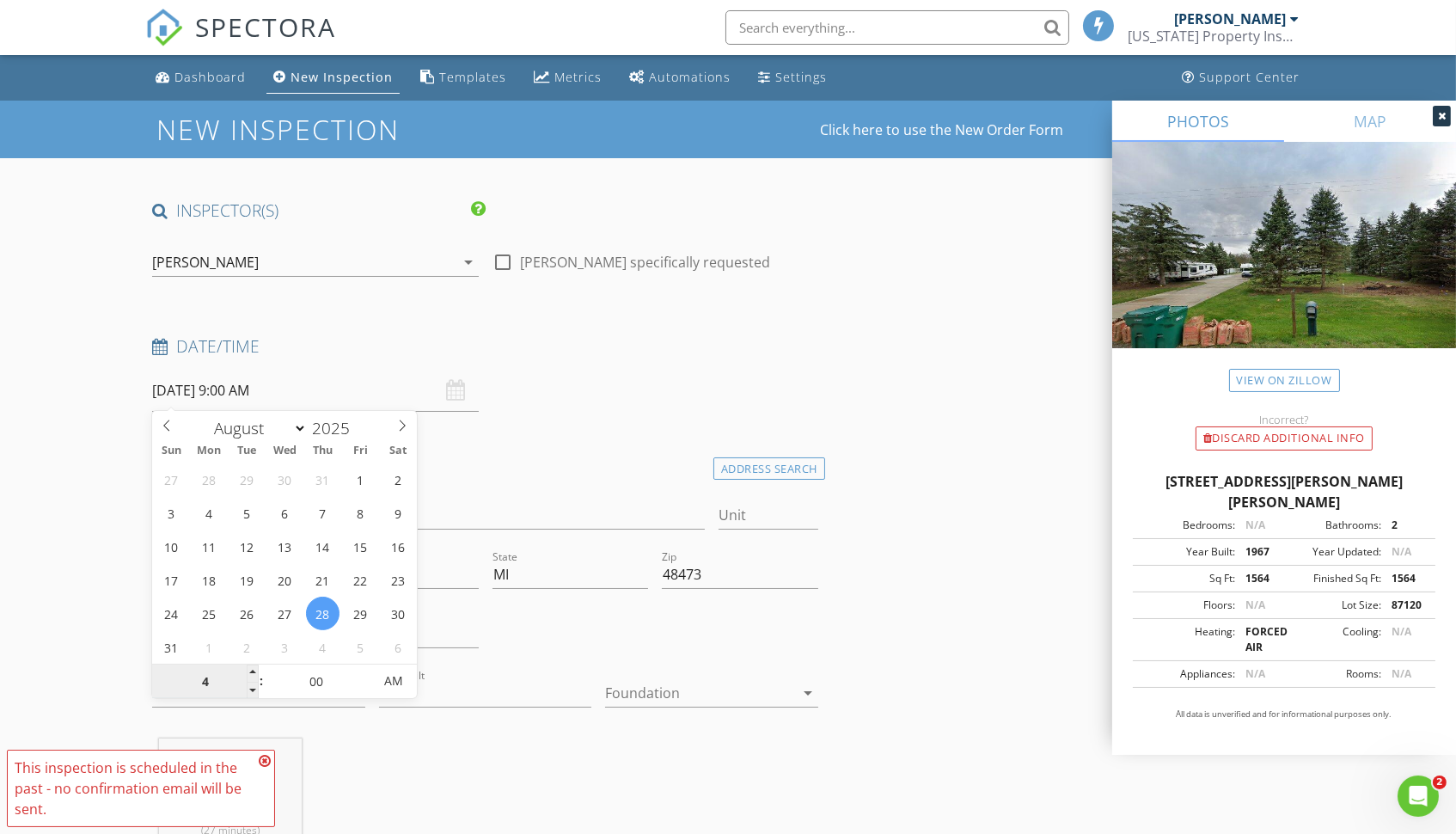
type input "4"
type input "08/28/2025 4:00 AM"
type input "04"
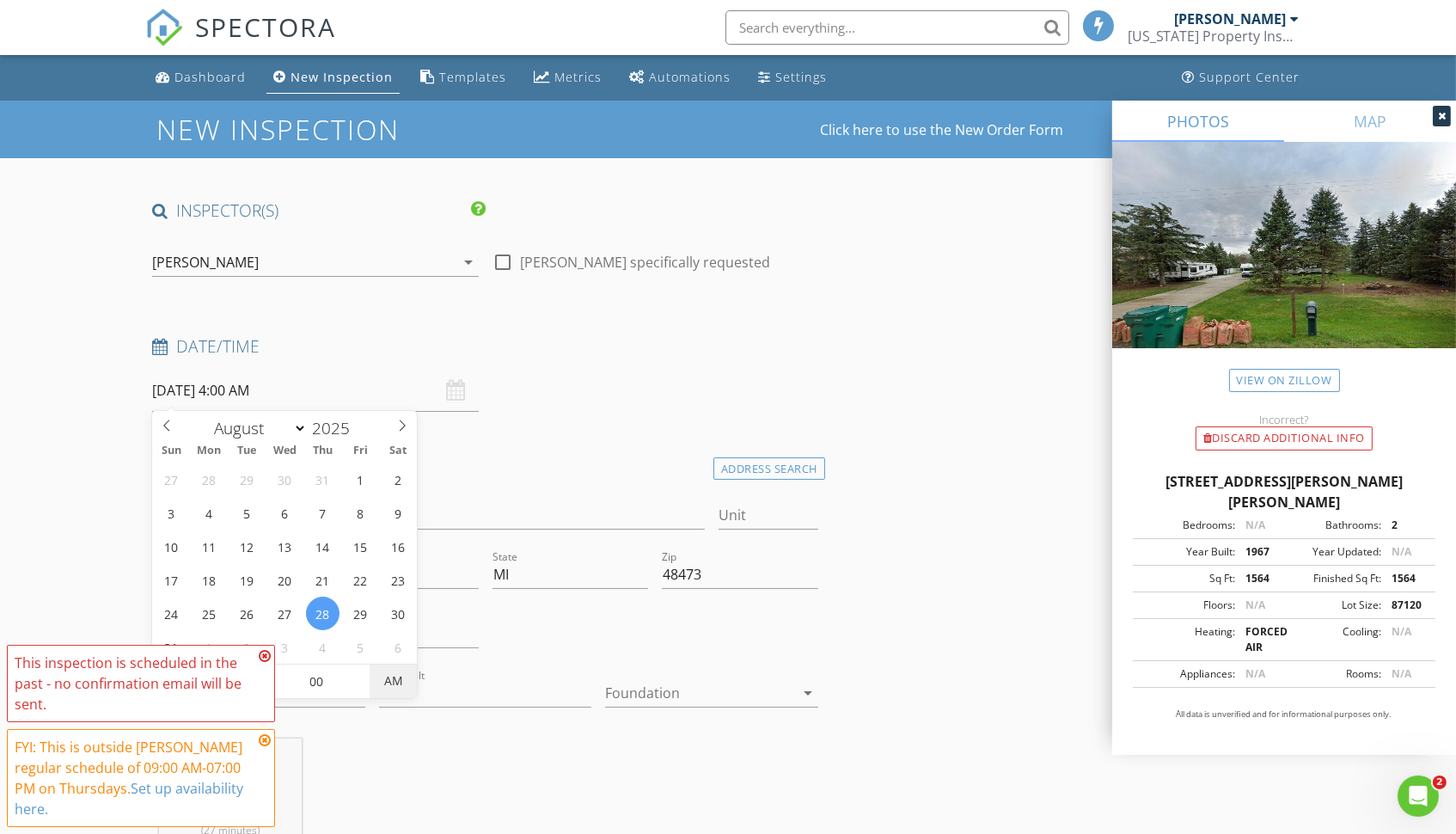
type input "08/28/2025 4:00 PM"
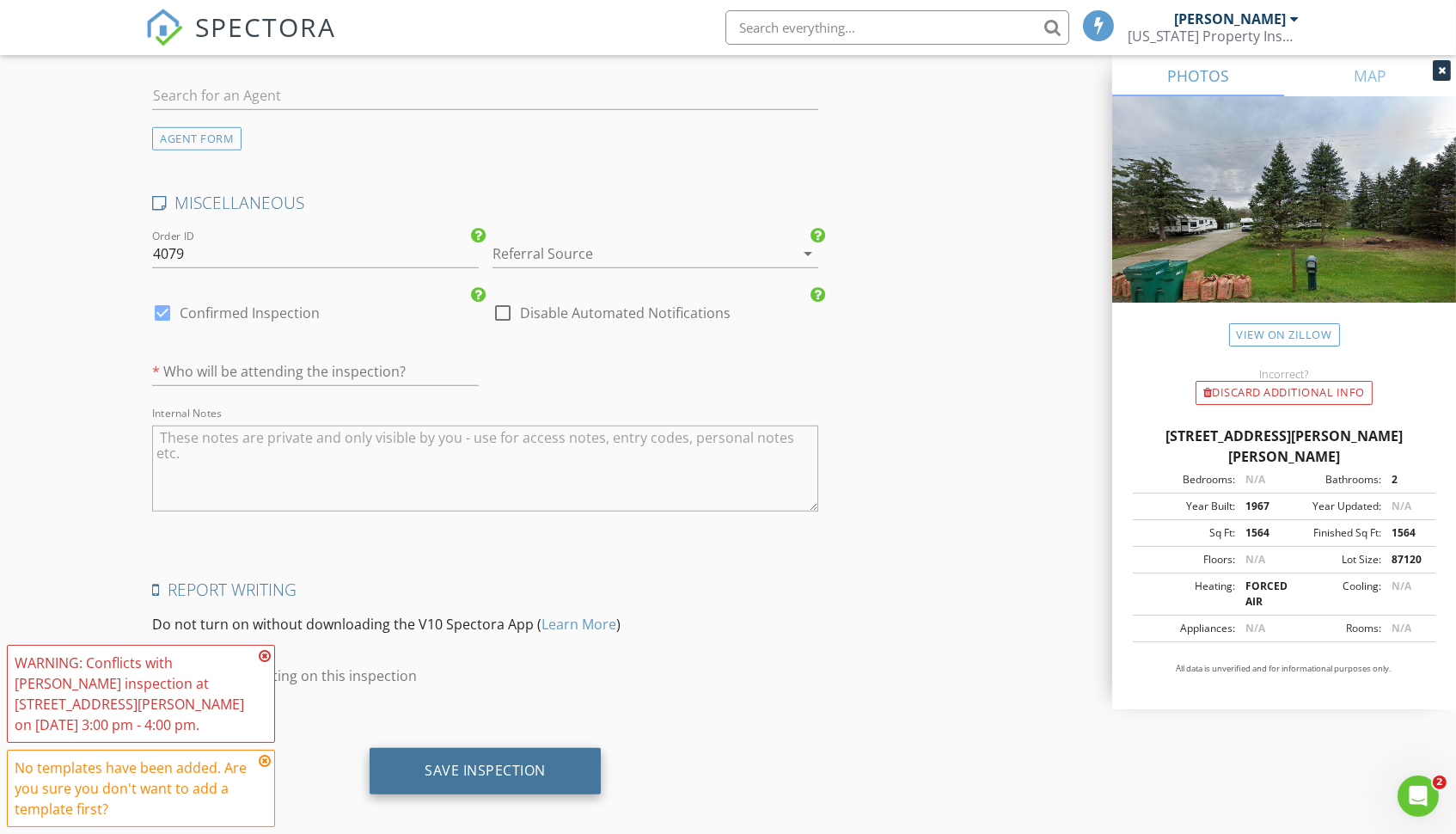
scroll to position [2456, 0]
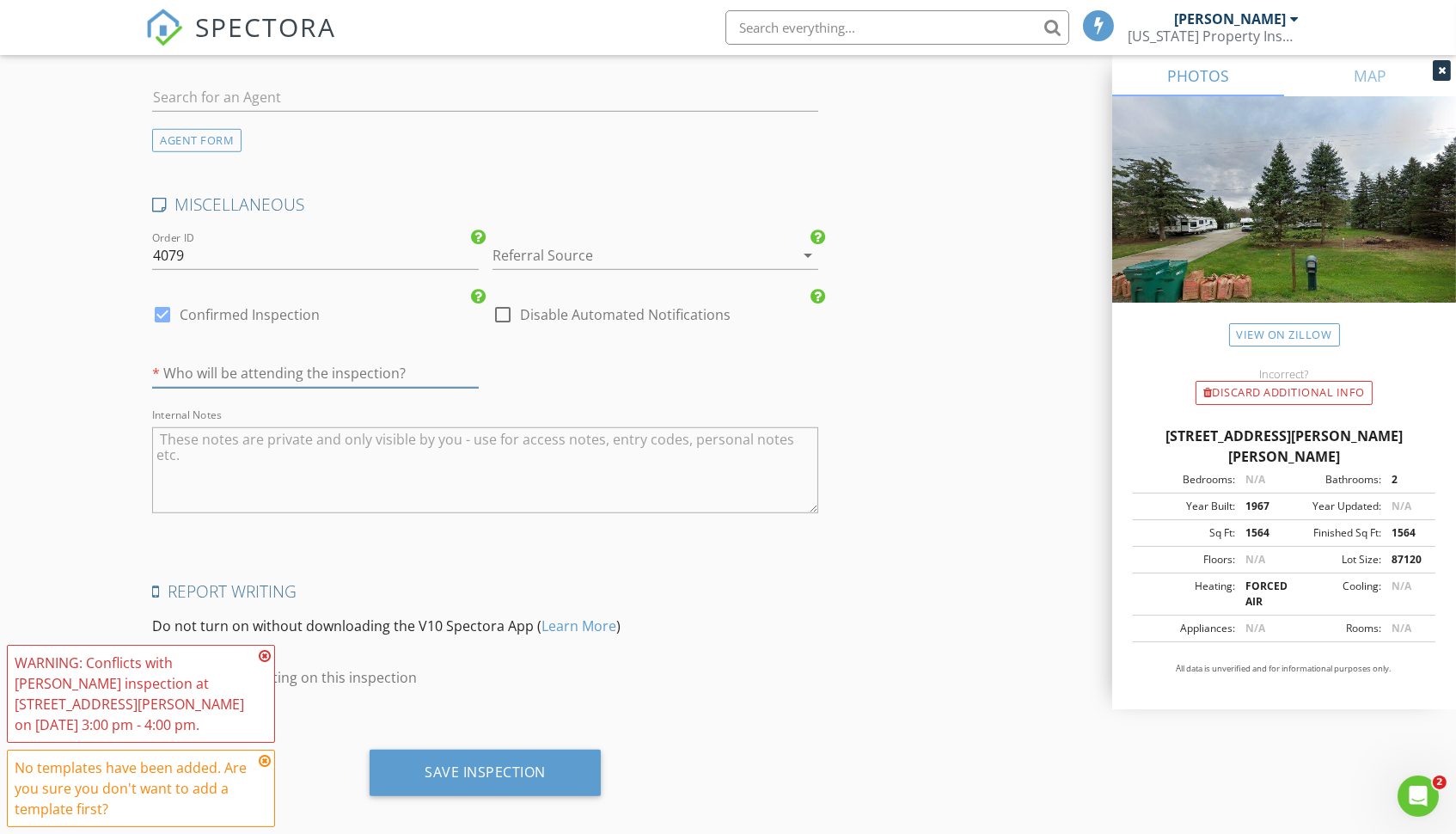
click at [377, 360] on input "text" at bounding box center [315, 374] width 326 height 28
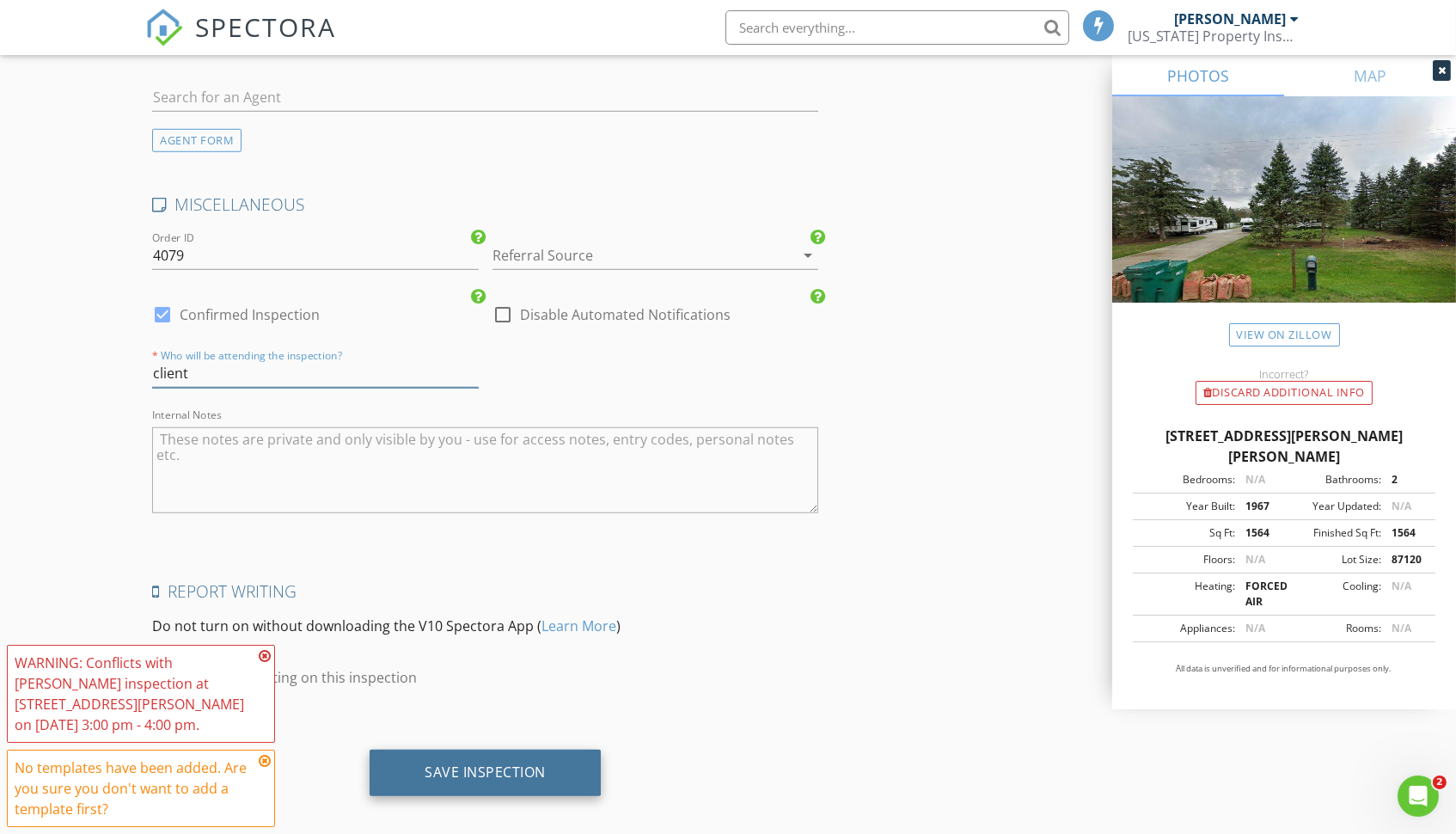
type input "client"
click at [542, 771] on div "Save Inspection" at bounding box center [486, 772] width 231 height 47
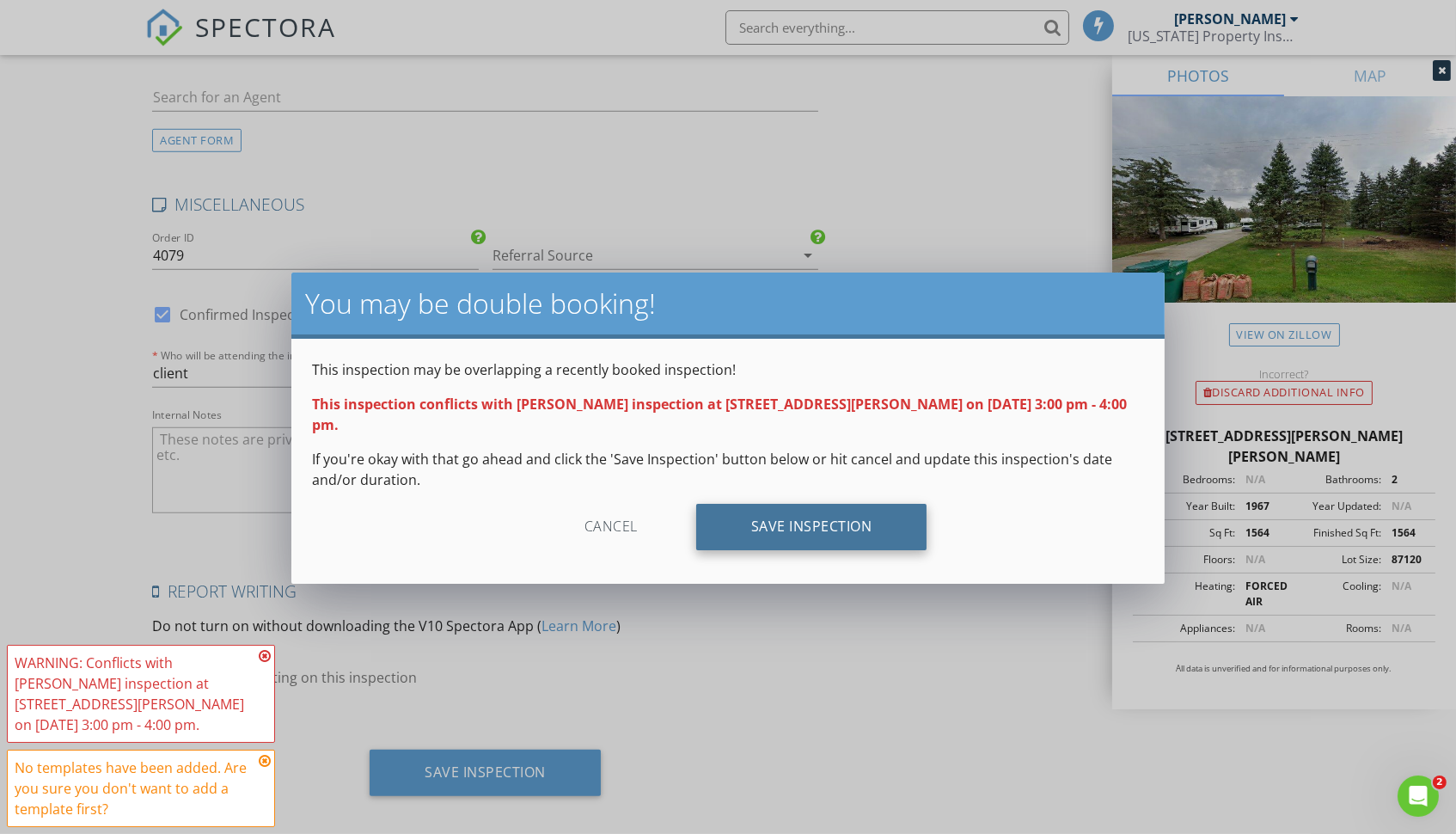
click at [844, 503] on div "Save Inspection" at bounding box center [812, 526] width 231 height 47
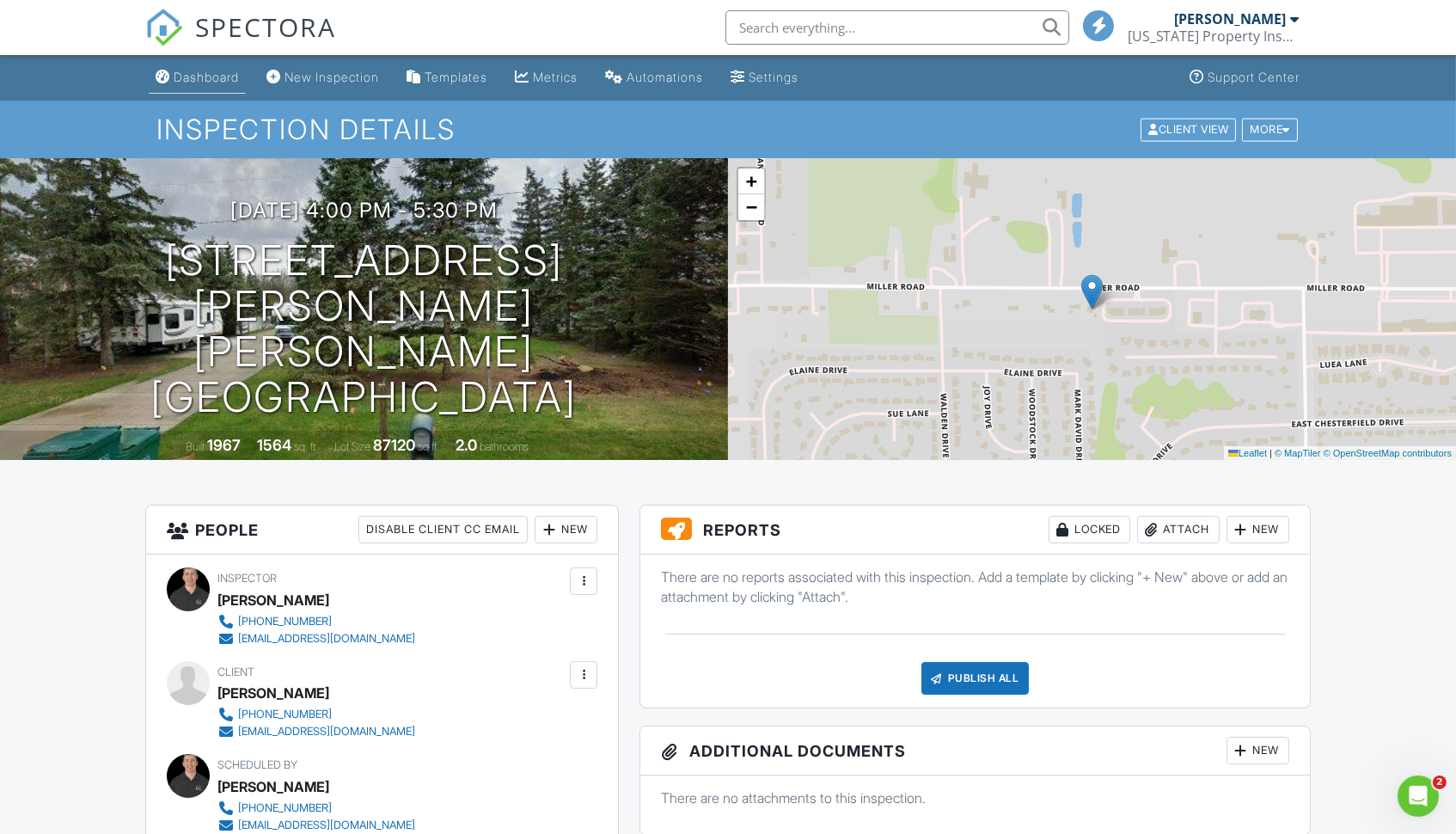
click at [196, 78] on div "Dashboard" at bounding box center [206, 77] width 65 height 15
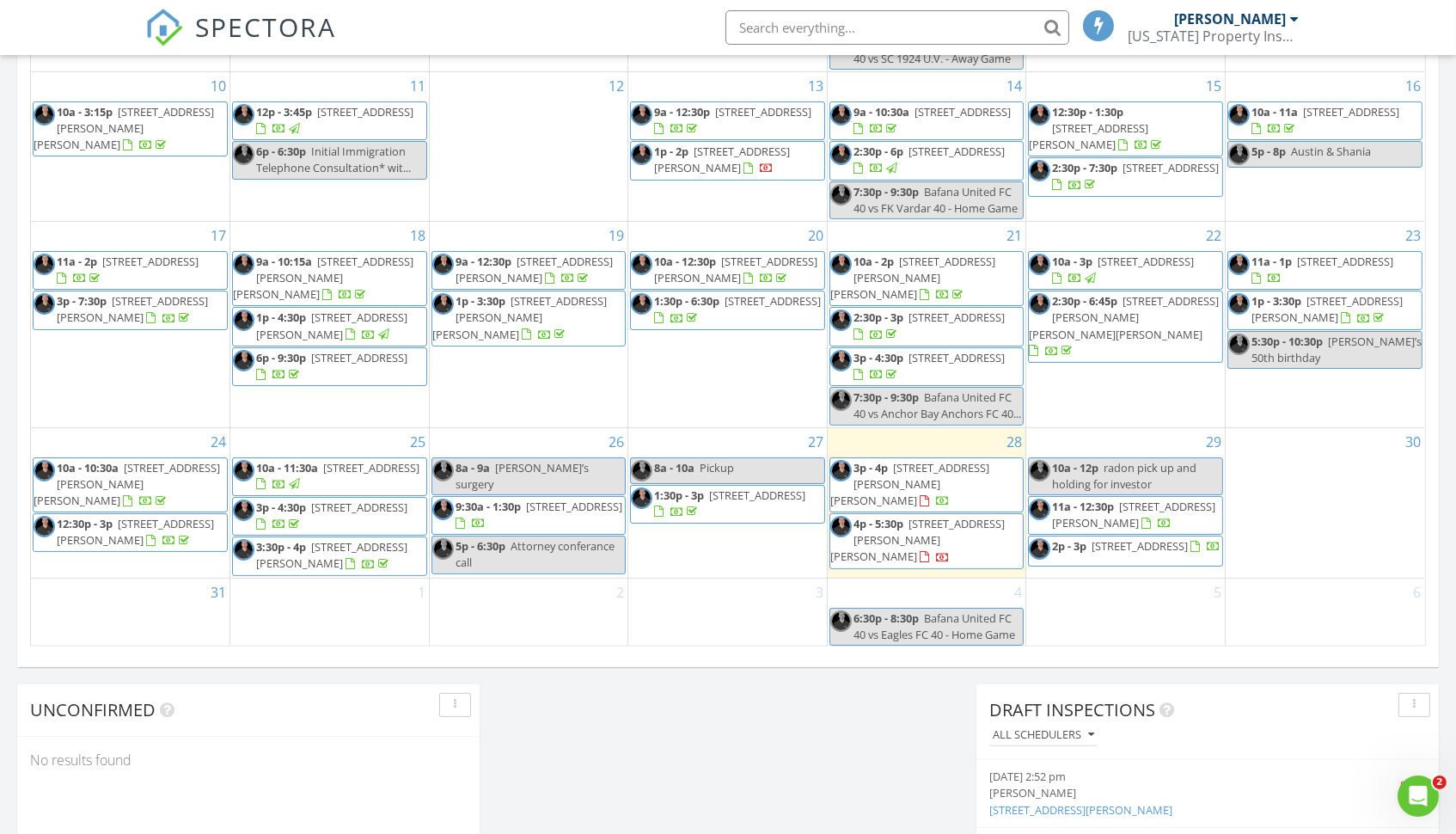
scroll to position [956, 0]
